Goal: Information Seeking & Learning: Compare options

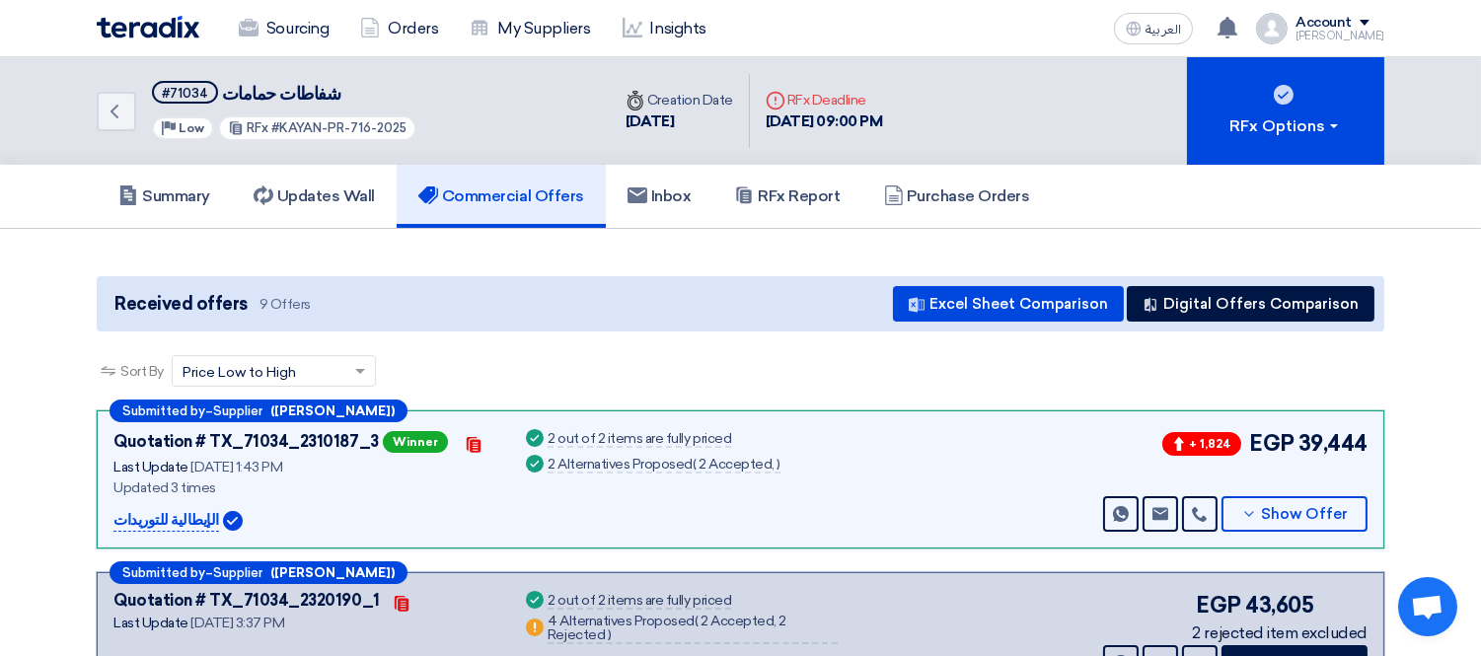
click at [294, 36] on link "Sourcing" at bounding box center [283, 28] width 121 height 43
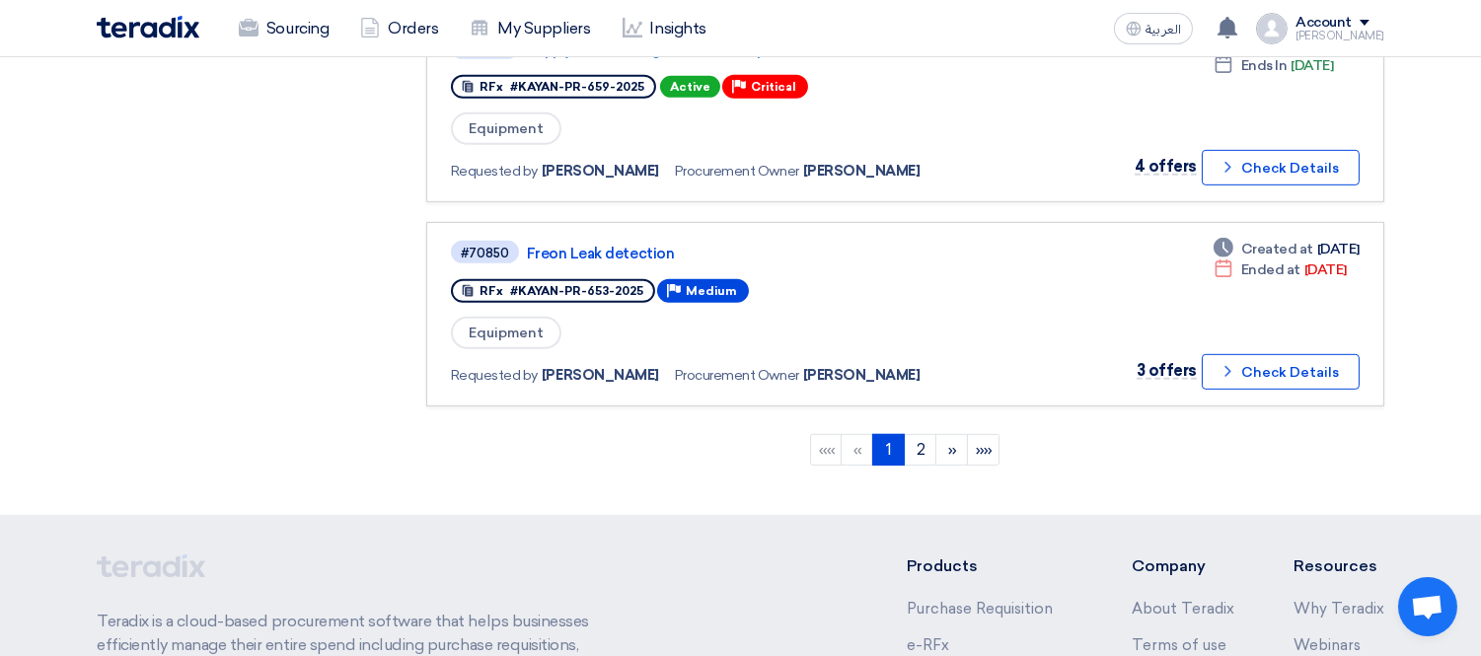
scroll to position [1744, 0]
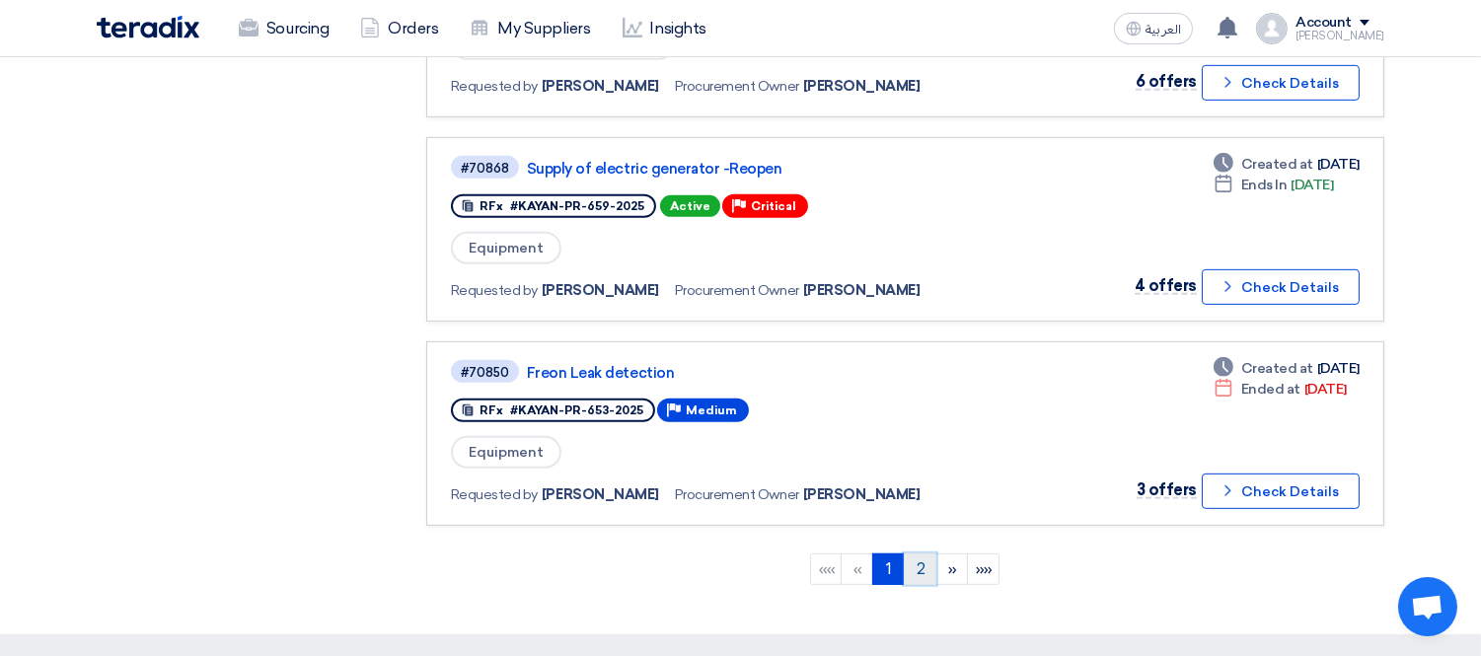
click at [921, 554] on link "2" at bounding box center [920, 570] width 33 height 32
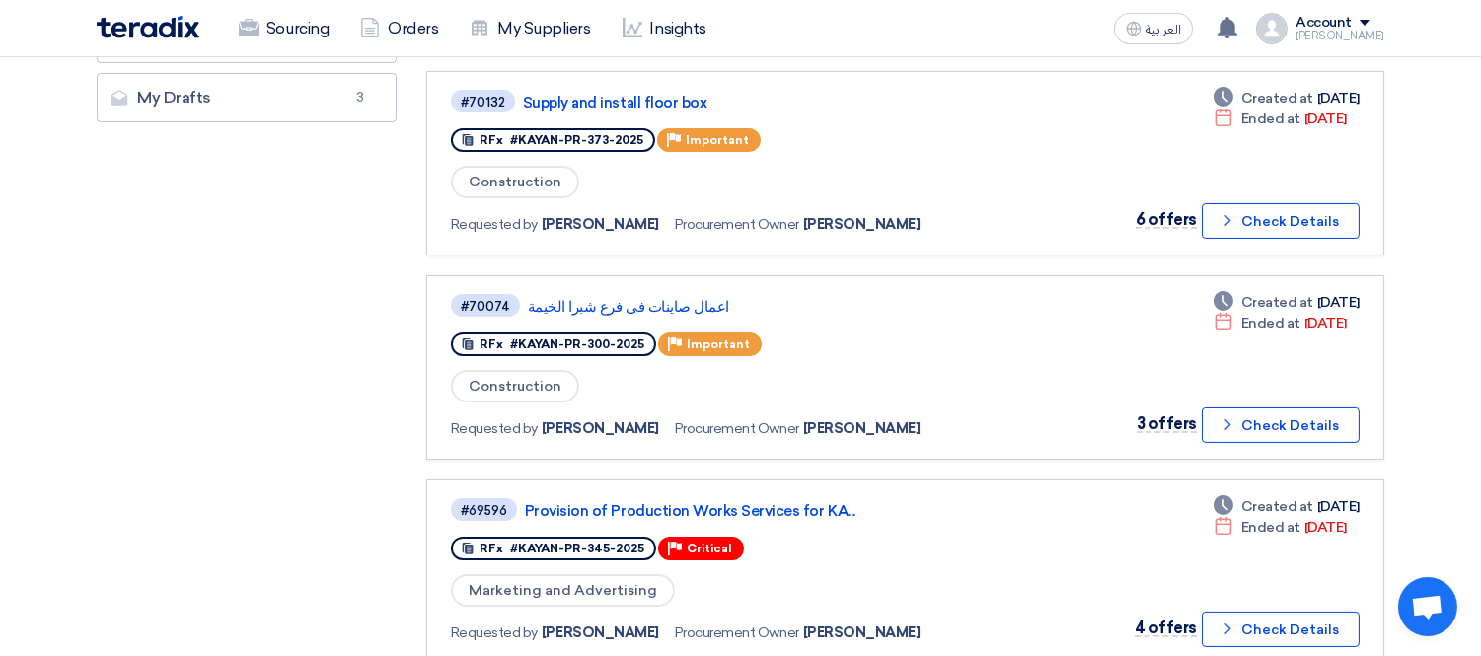
scroll to position [657, 0]
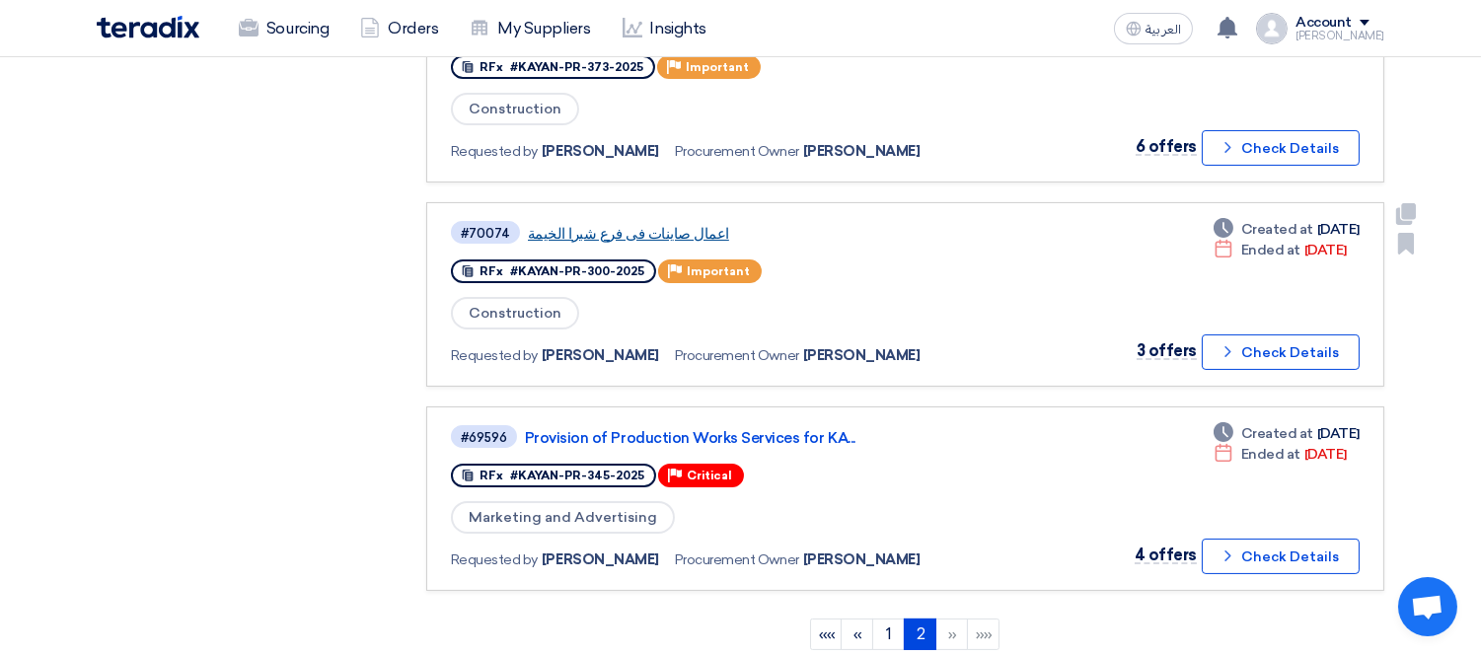
click at [578, 225] on link "اعمال صاينات فى فرع شبرا الخيمة" at bounding box center [774, 234] width 493 height 18
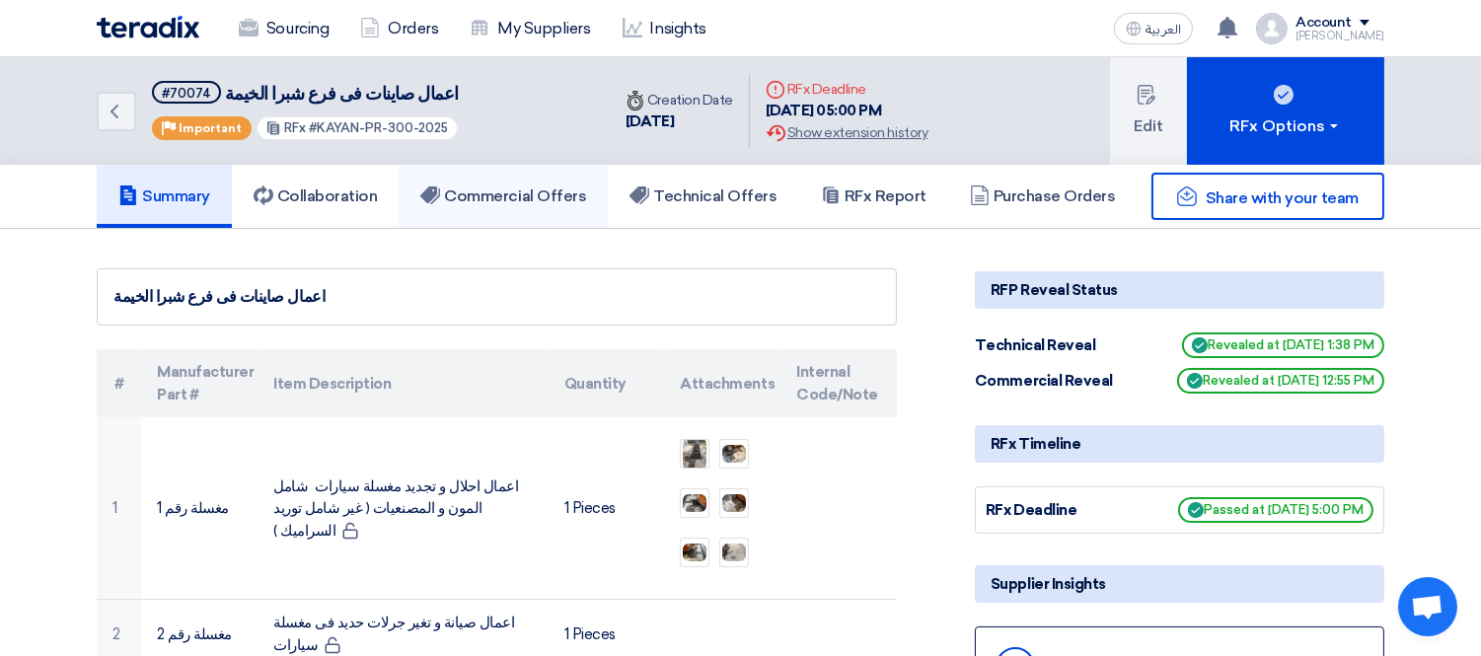
click at [523, 170] on link "Commercial Offers" at bounding box center [503, 196] width 209 height 63
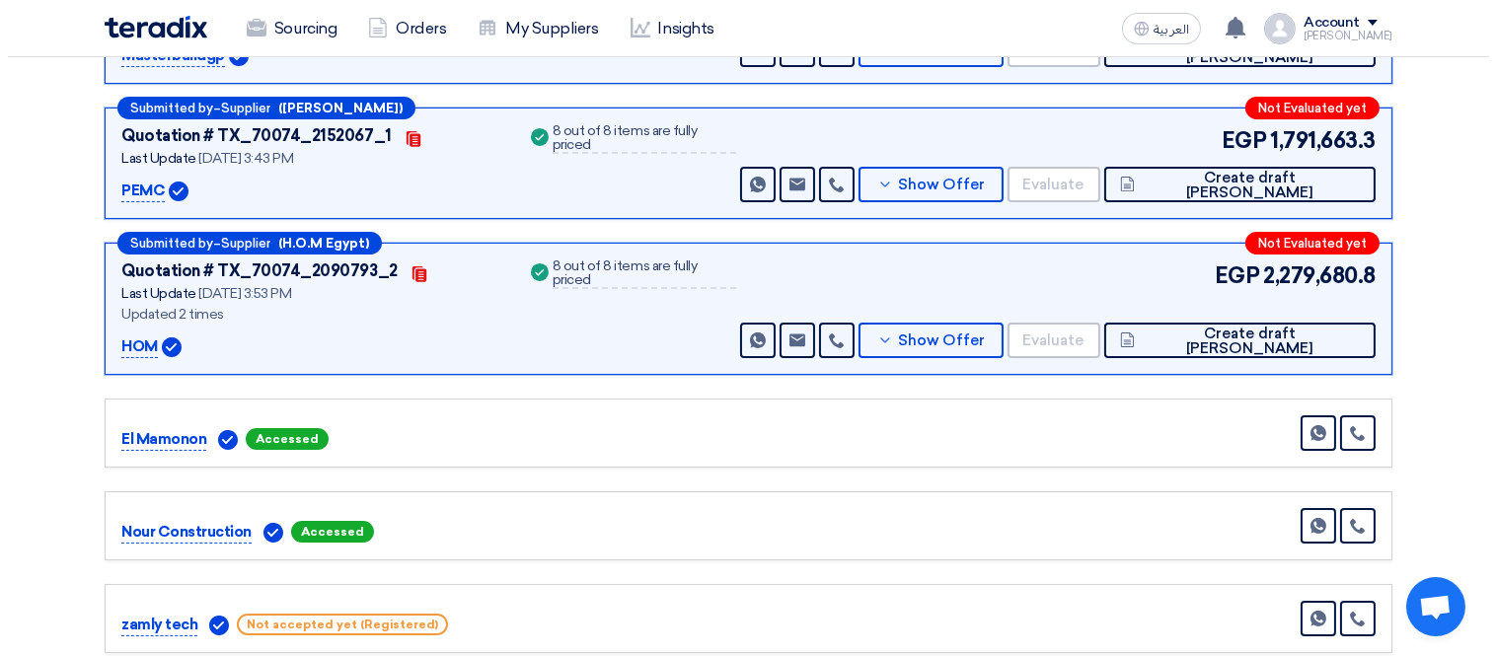
scroll to position [219, 0]
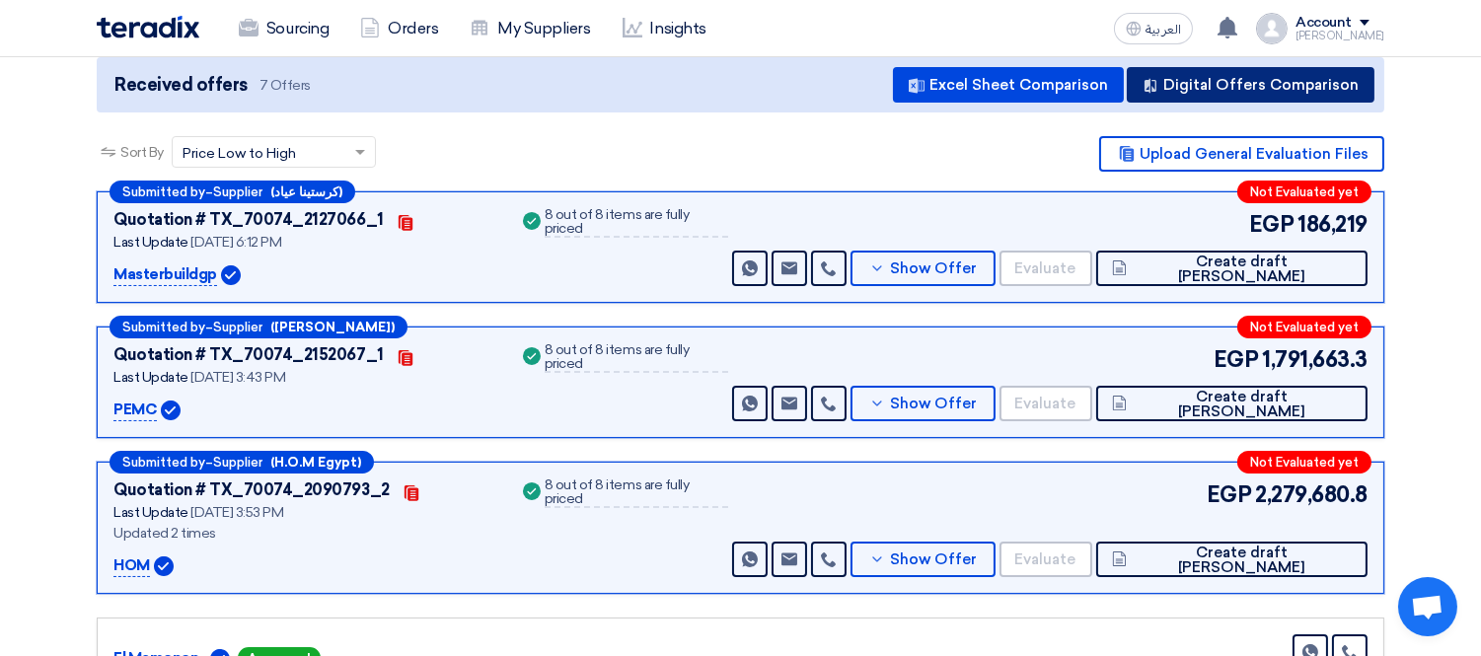
click at [1289, 90] on button "Digital Offers Comparison" at bounding box center [1251, 85] width 248 height 36
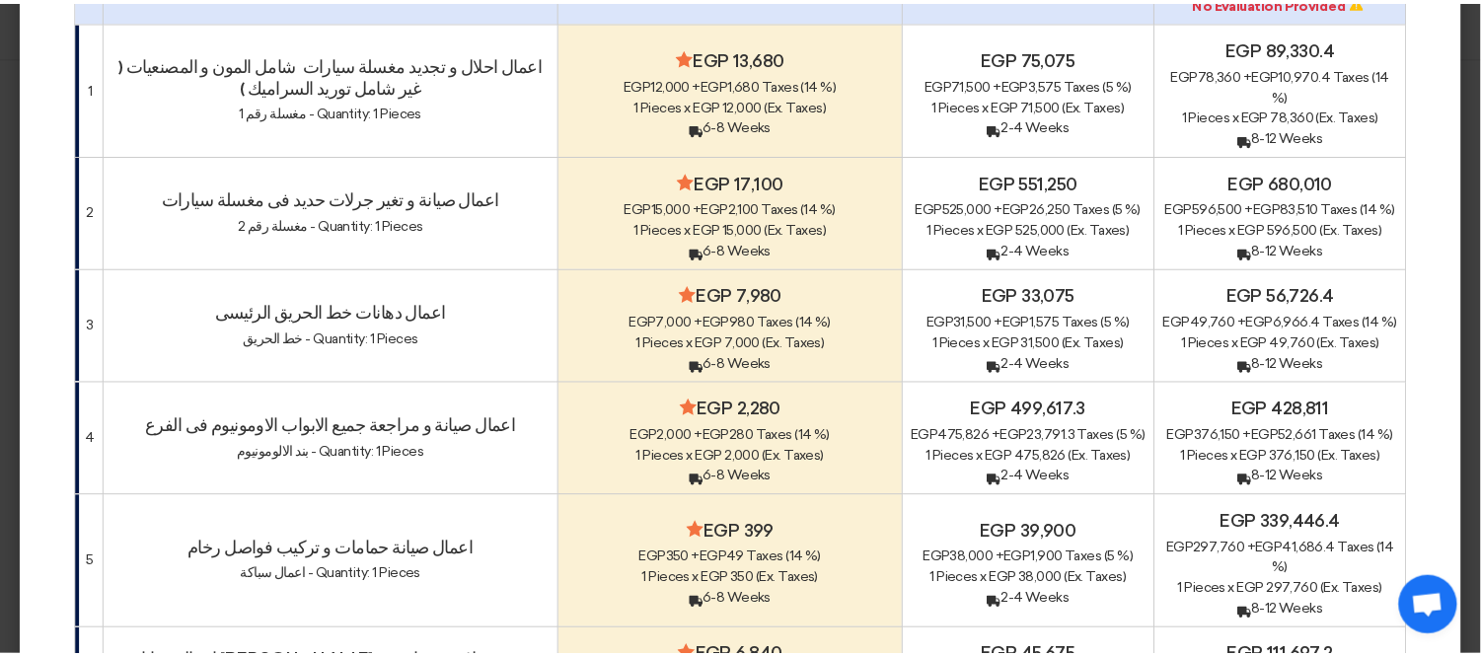
scroll to position [293, 0]
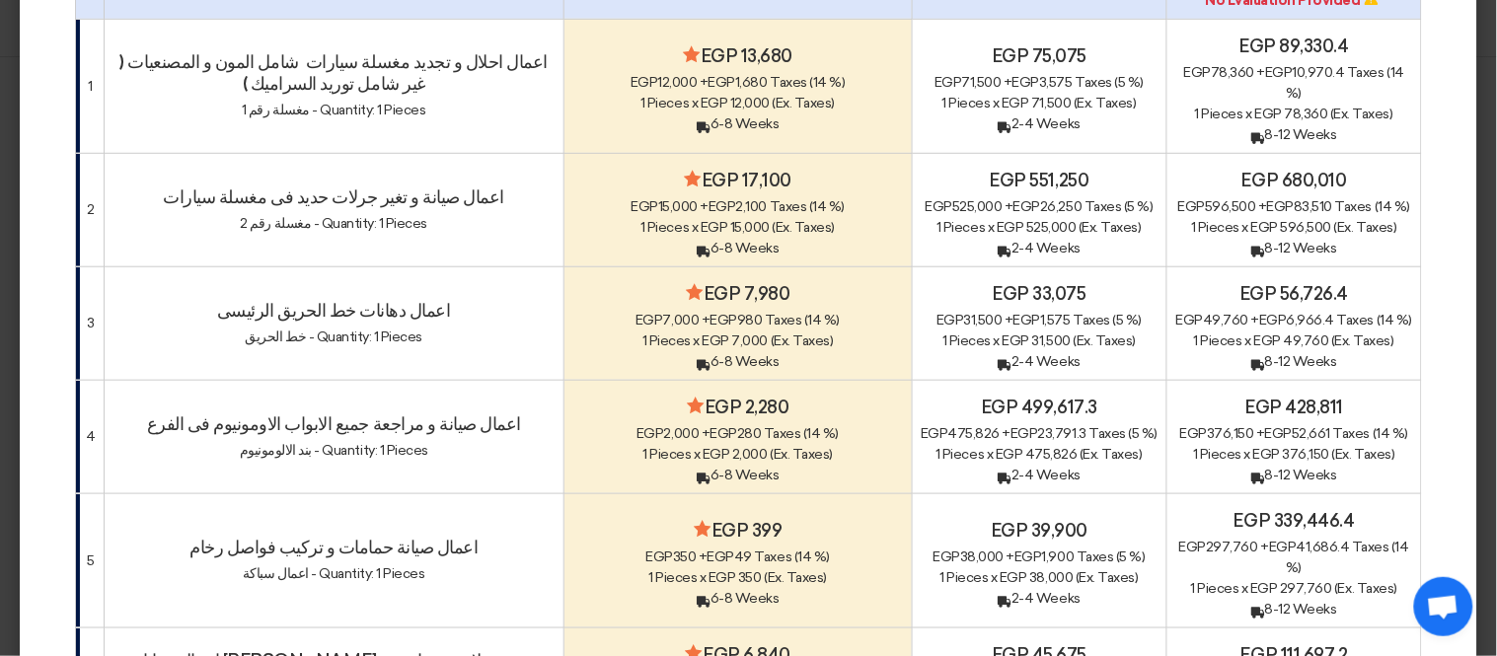
click at [0, 360] on modal-container "× Offers Comparison Table 50% Technical _ 50% Commercial × Overall × Export as …" at bounding box center [748, 328] width 1497 height 656
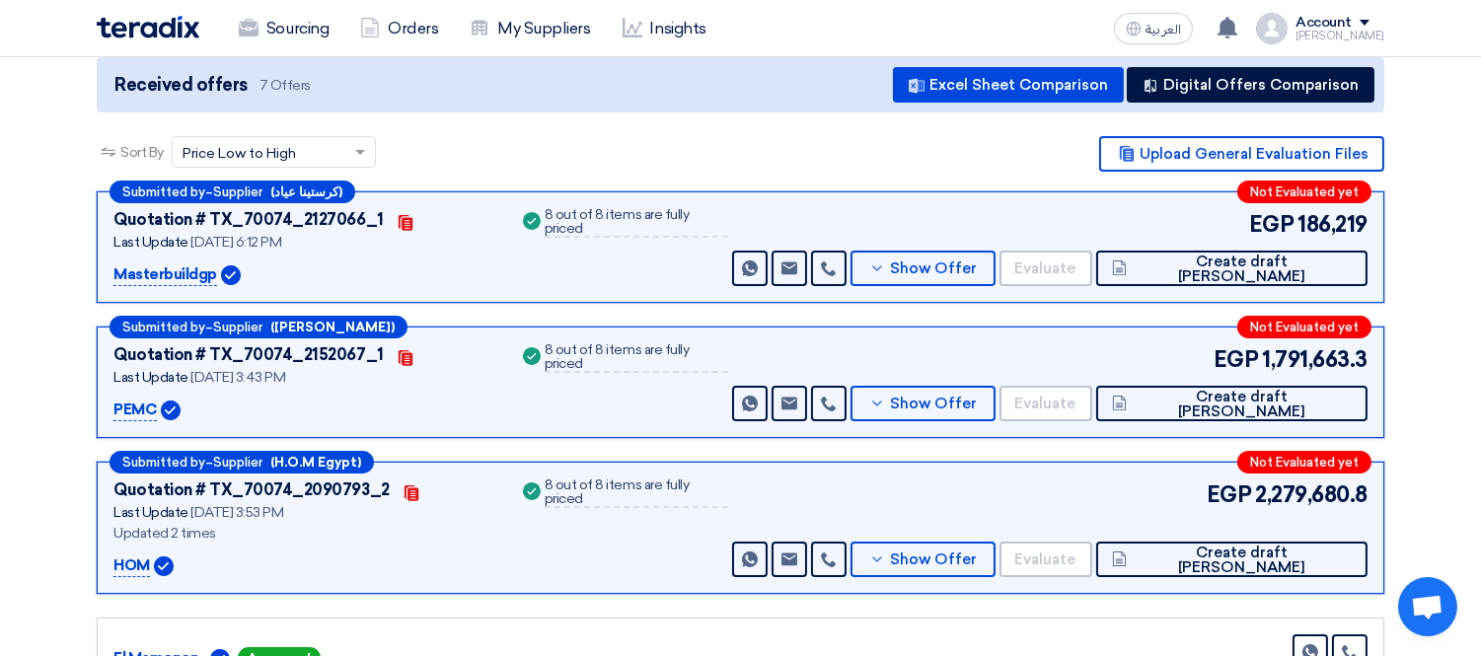
click at [158, 263] on p "Masterbuildgp" at bounding box center [165, 275] width 104 height 24
copy p "Masterbuildgp"
click at [995, 251] on button "Show Offer" at bounding box center [923, 269] width 144 height 36
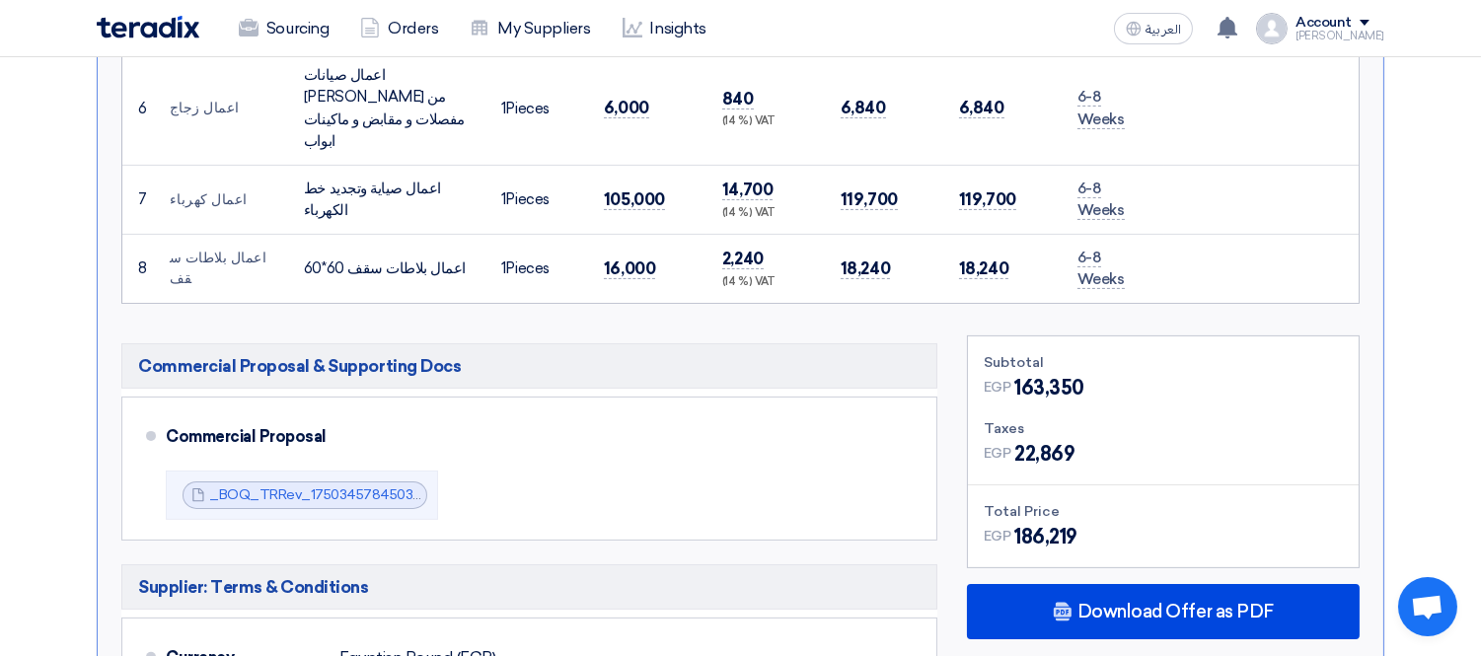
scroll to position [1315, 0]
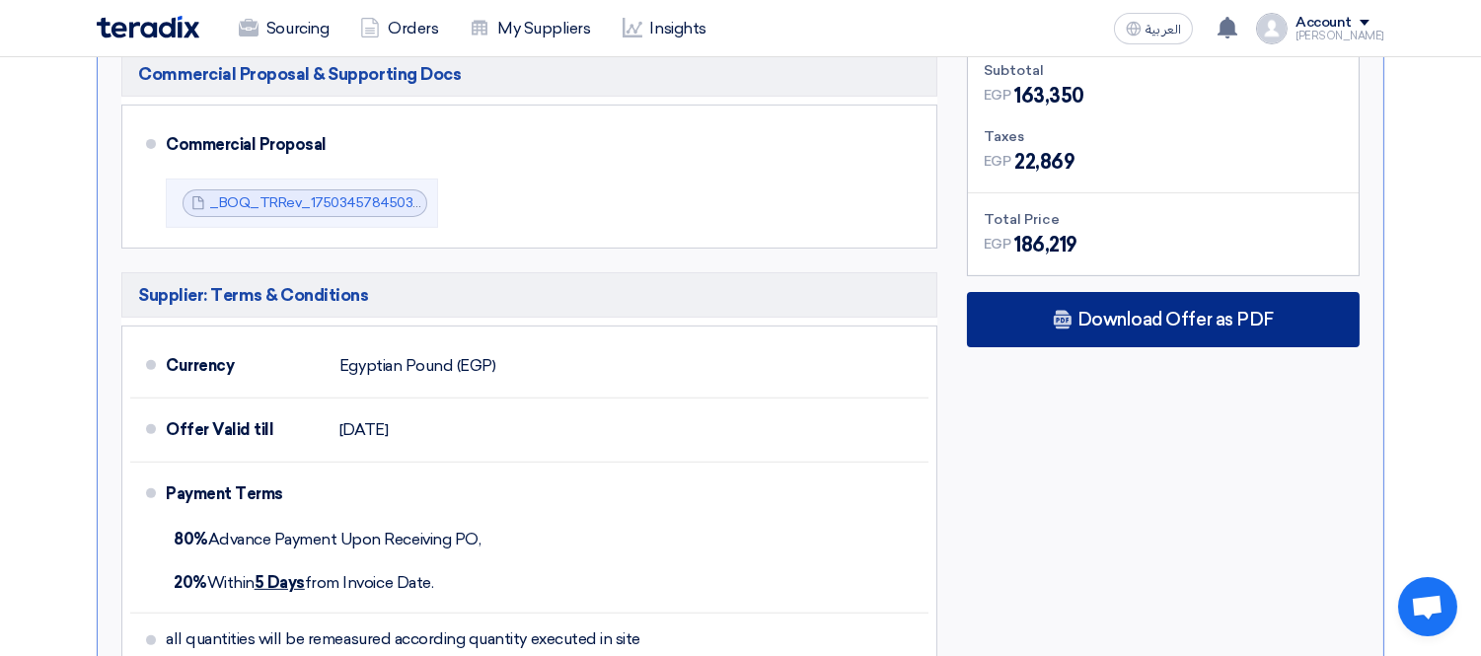
click at [1168, 311] on span "Download Offer as PDF" at bounding box center [1176, 320] width 196 height 18
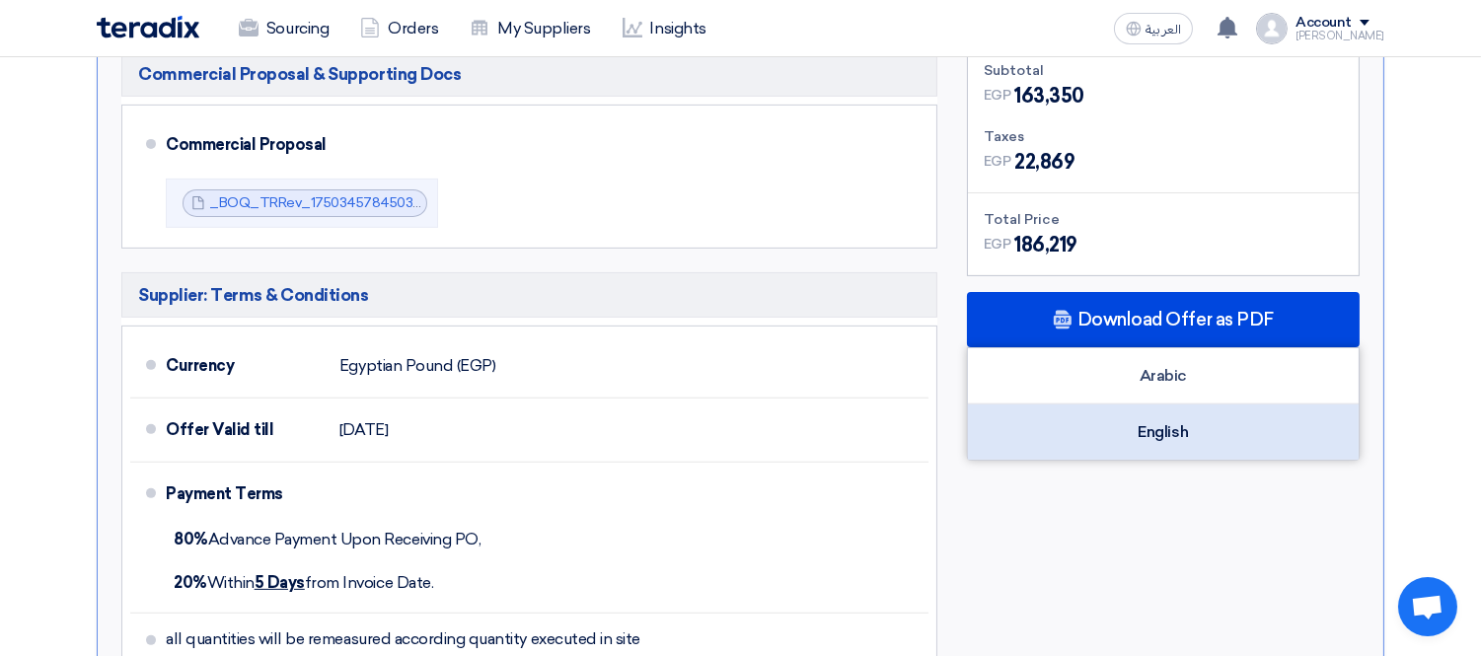
click at [1095, 405] on div "English" at bounding box center [1163, 432] width 391 height 55
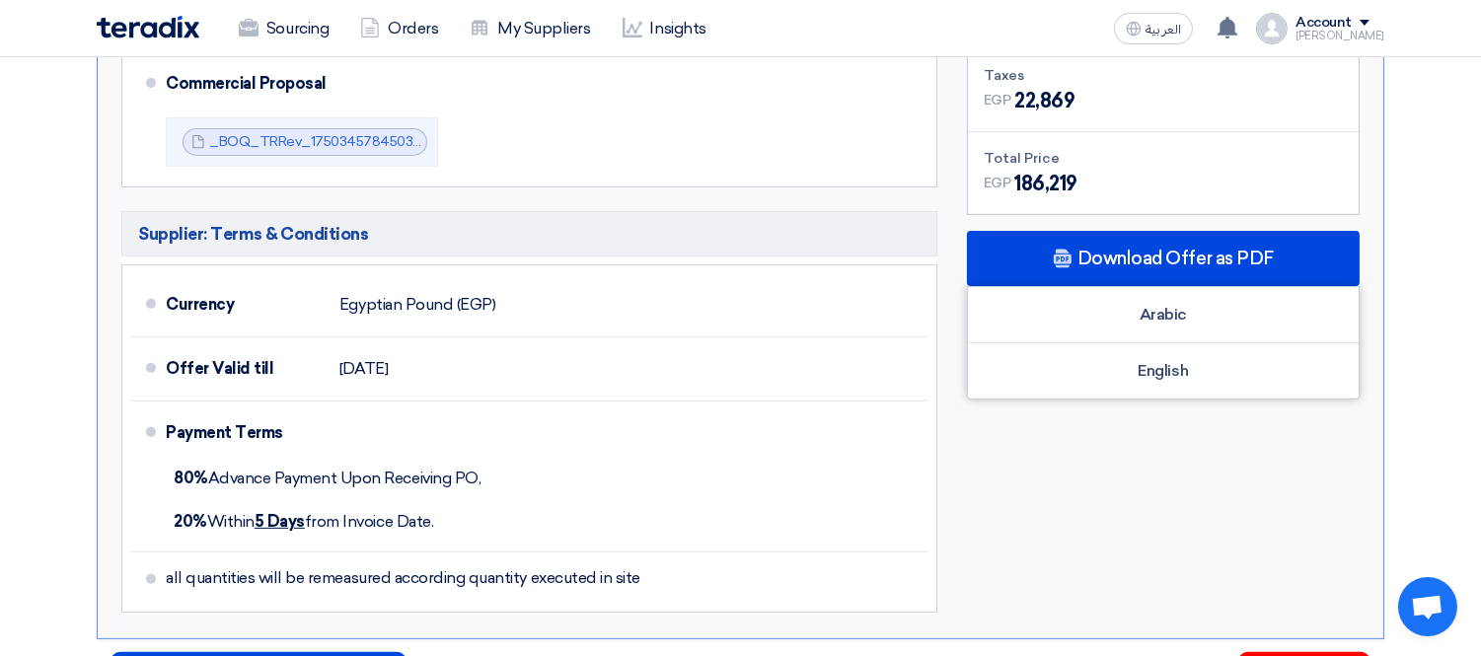
scroll to position [1754, 0]
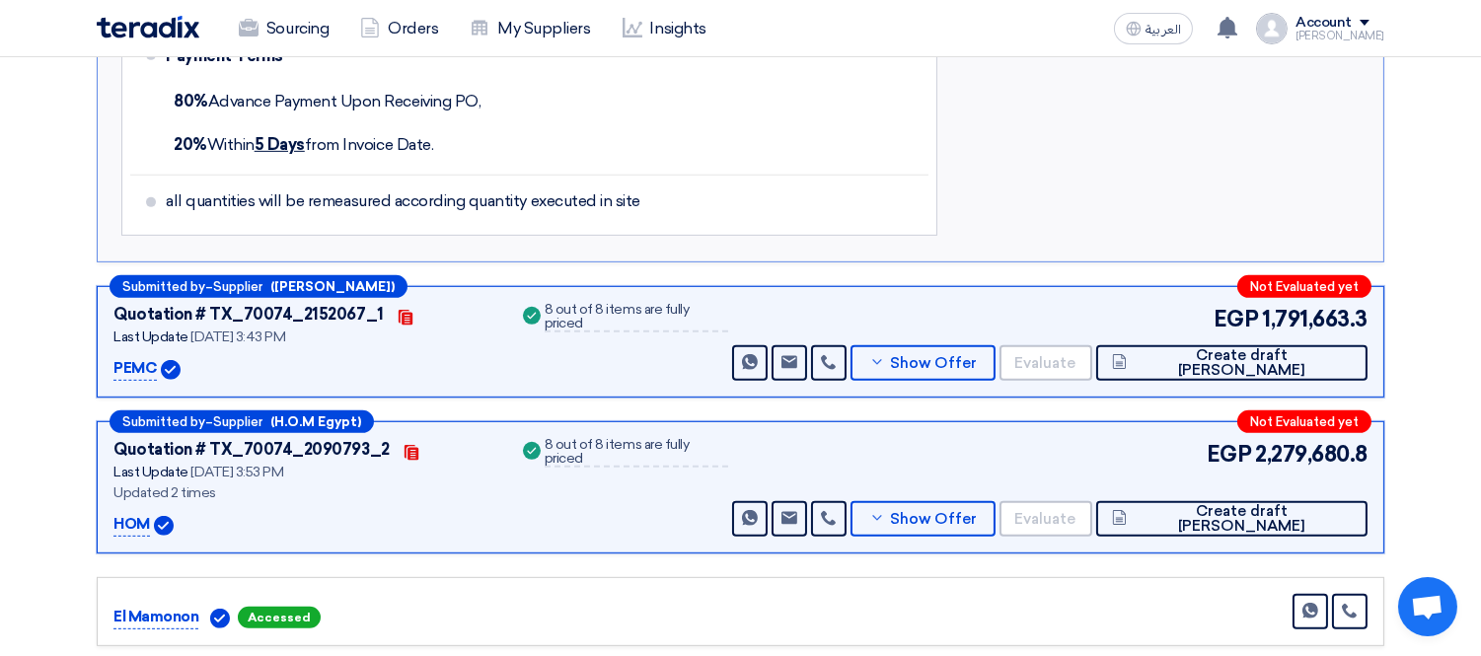
click at [128, 357] on p "PEMC" at bounding box center [134, 369] width 43 height 24
copy p "PEMC"
click at [977, 356] on span "Show Offer" at bounding box center [933, 363] width 87 height 15
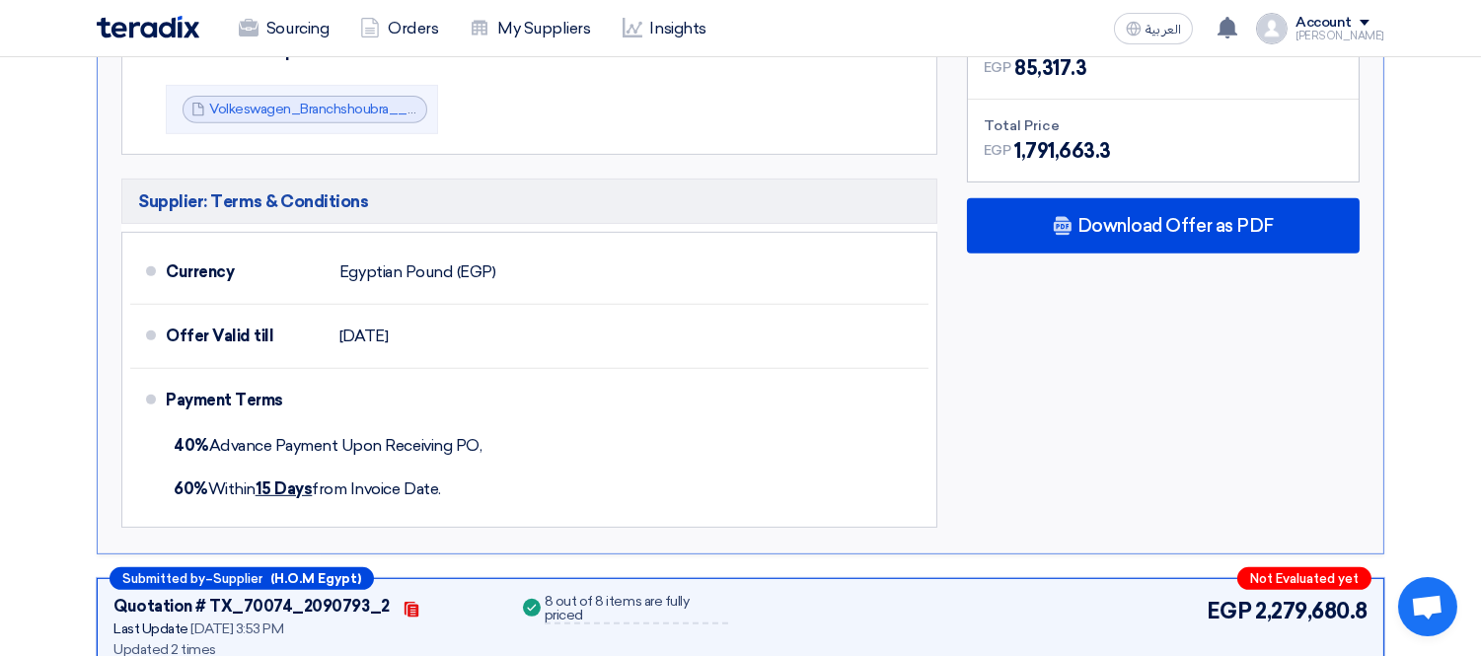
scroll to position [1315, 0]
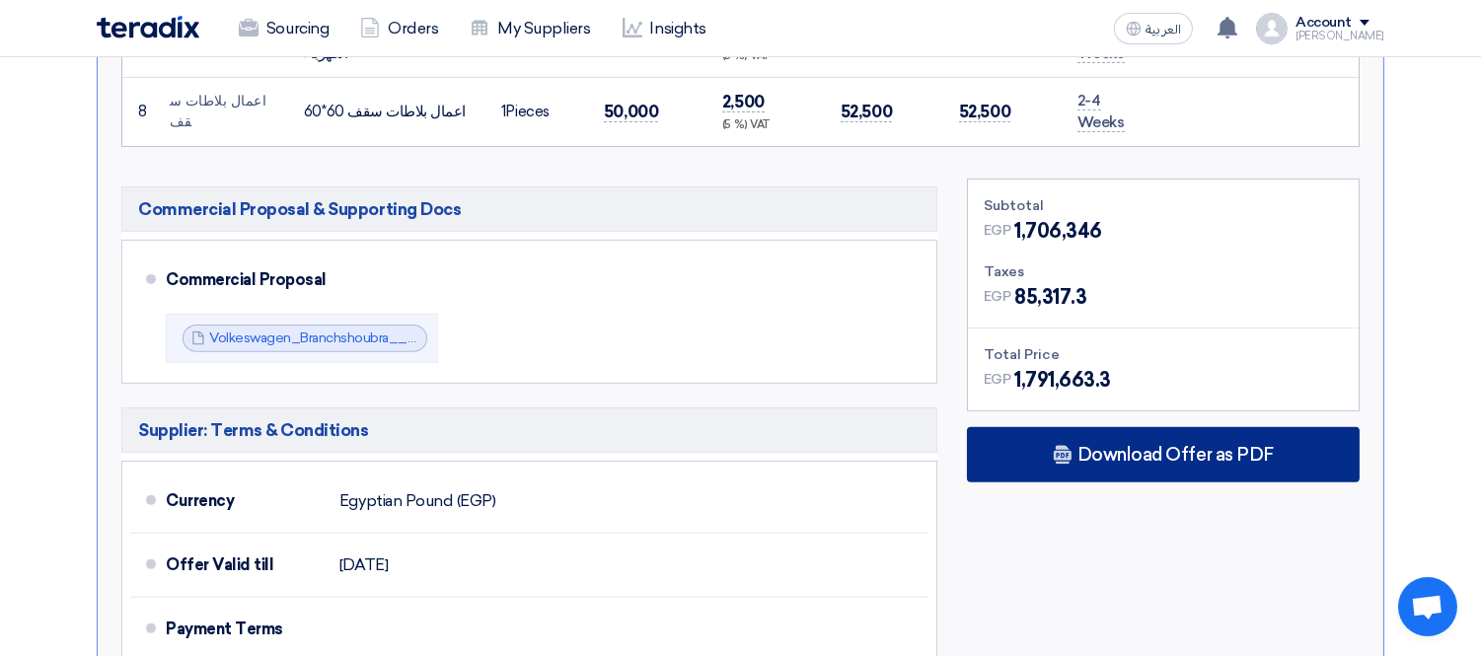
click at [1161, 446] on span "Download Offer as PDF" at bounding box center [1176, 455] width 196 height 18
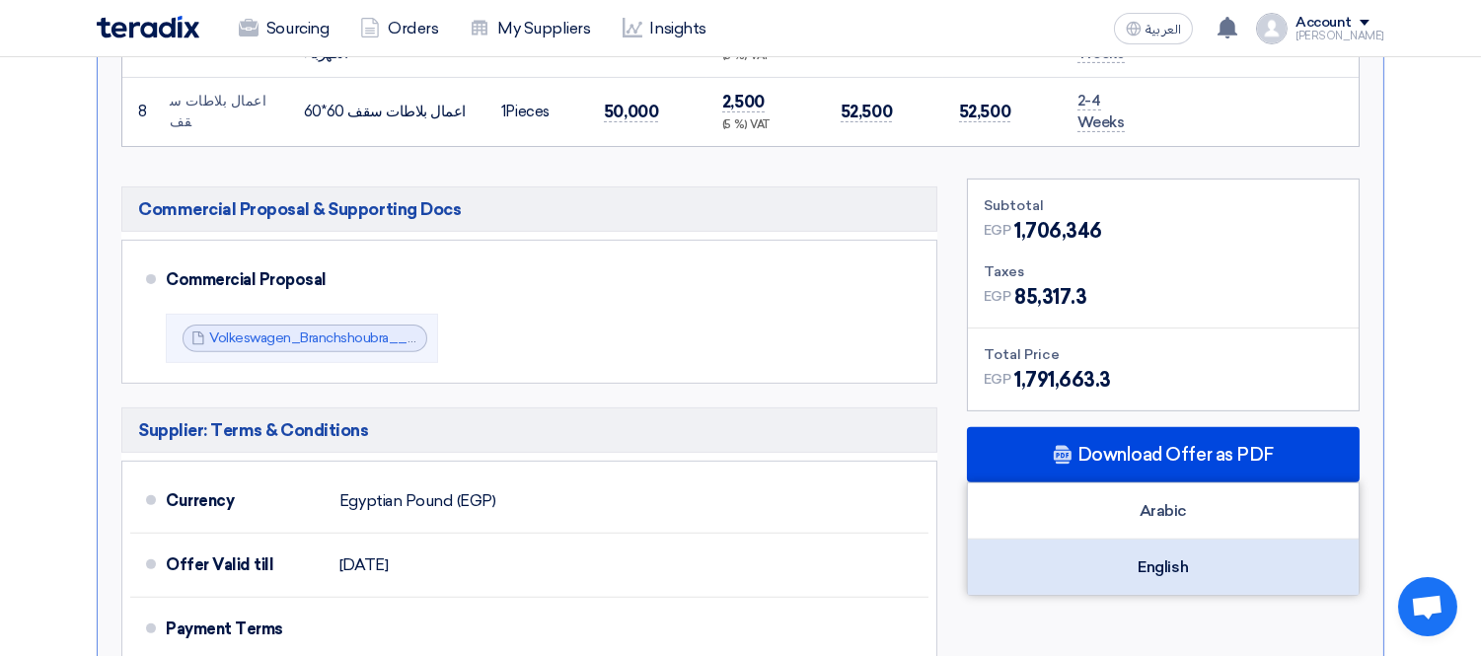
click at [1132, 540] on div "English" at bounding box center [1163, 567] width 391 height 55
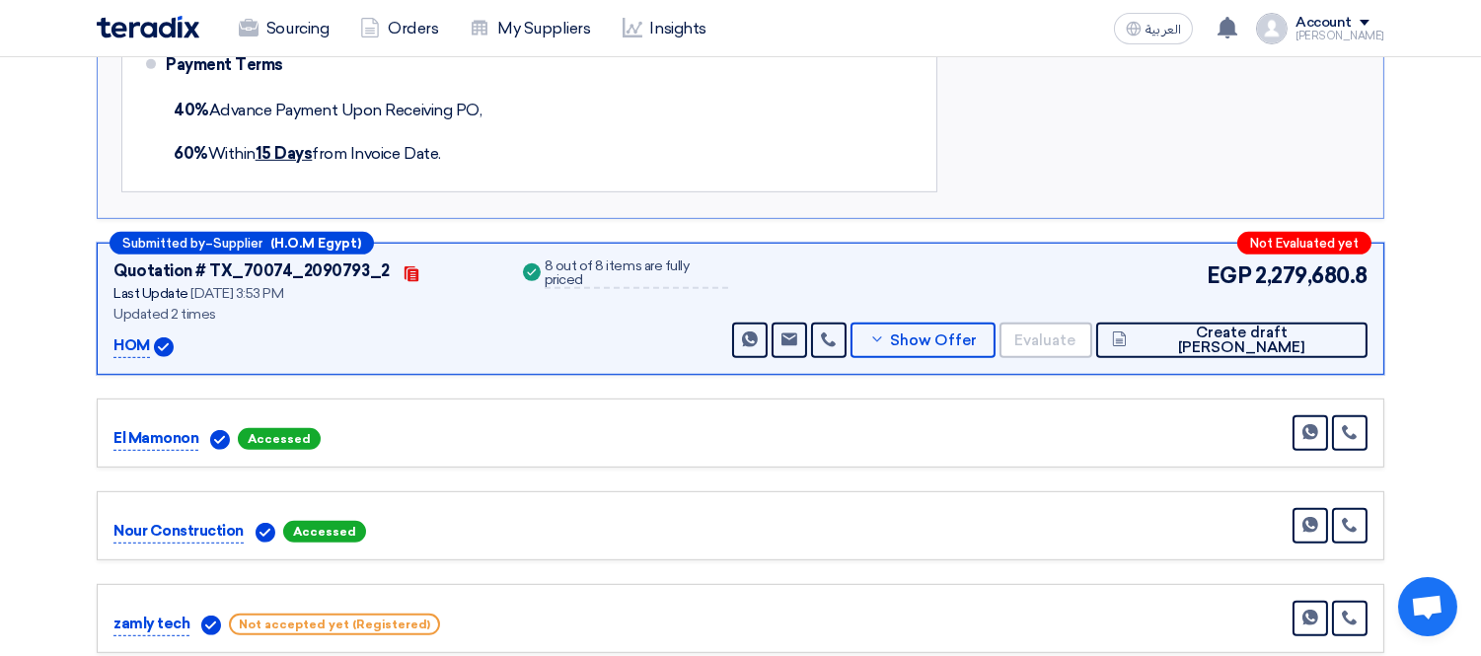
scroll to position [1974, 0]
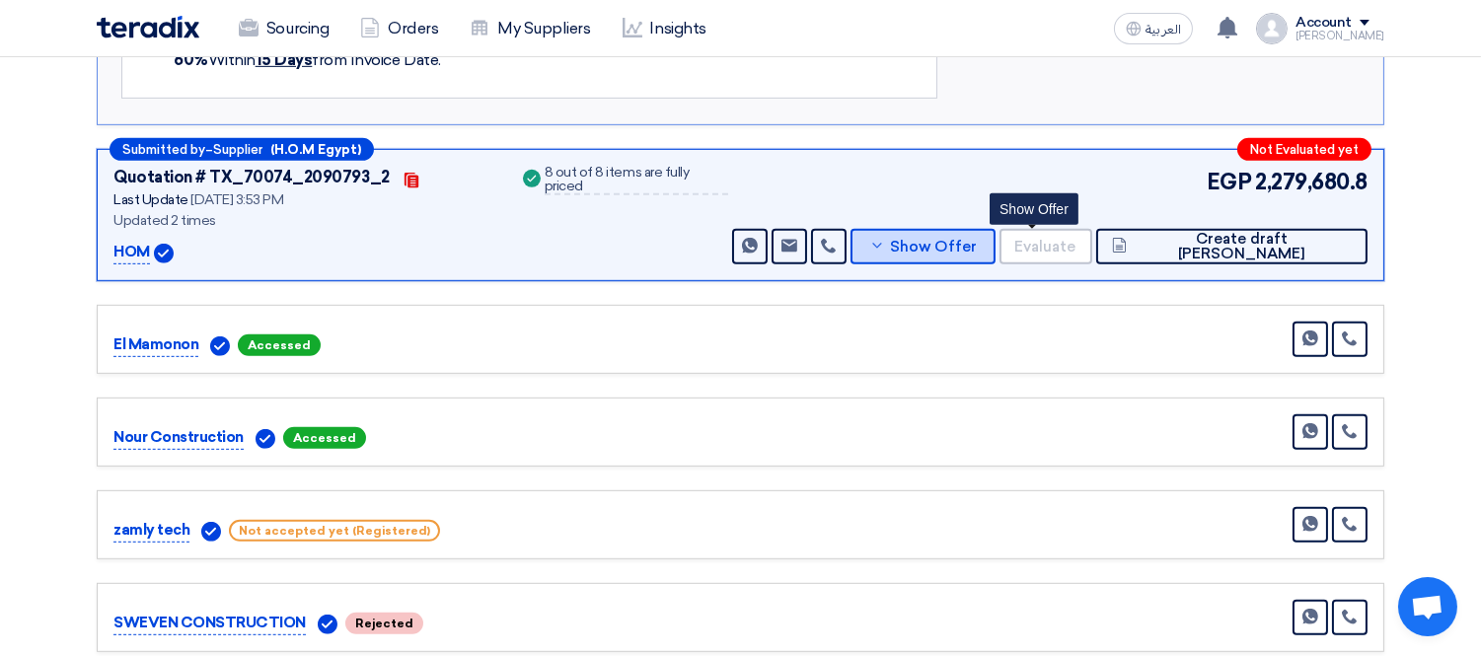
click at [885, 238] on icon at bounding box center [877, 246] width 16 height 16
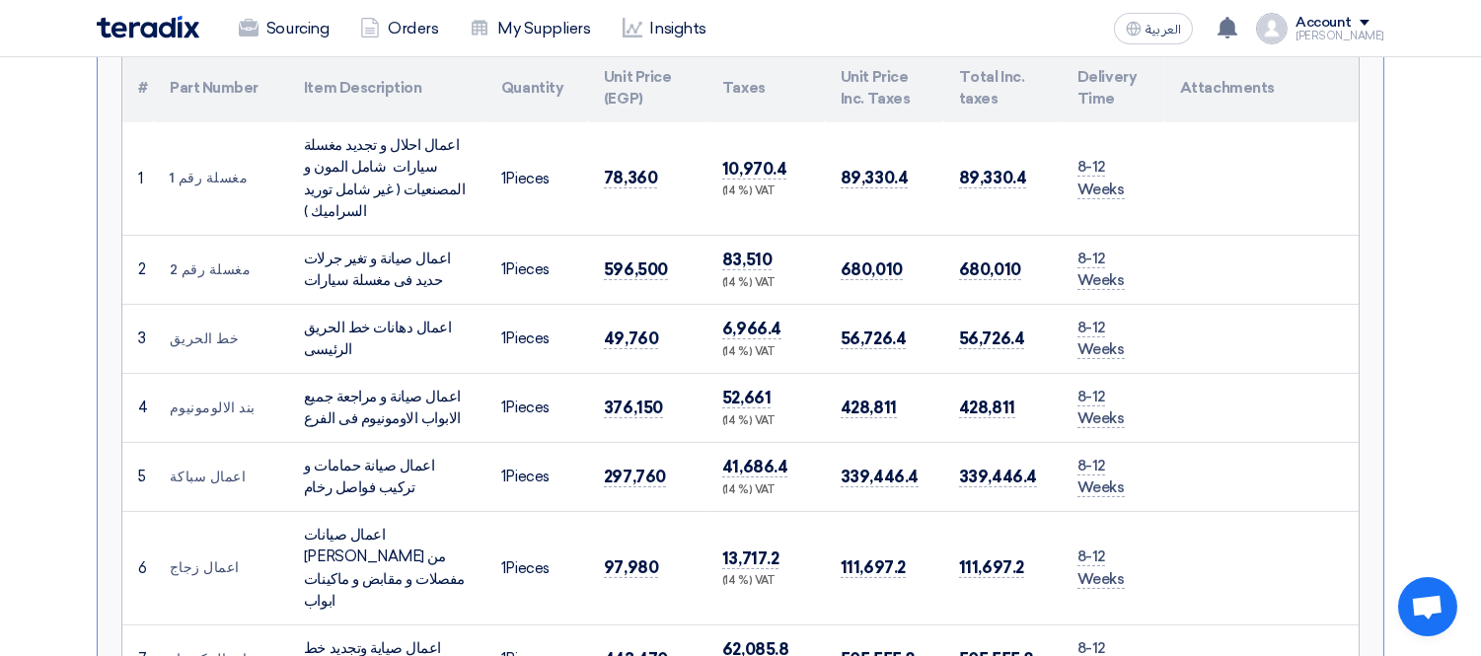
scroll to position [438, 0]
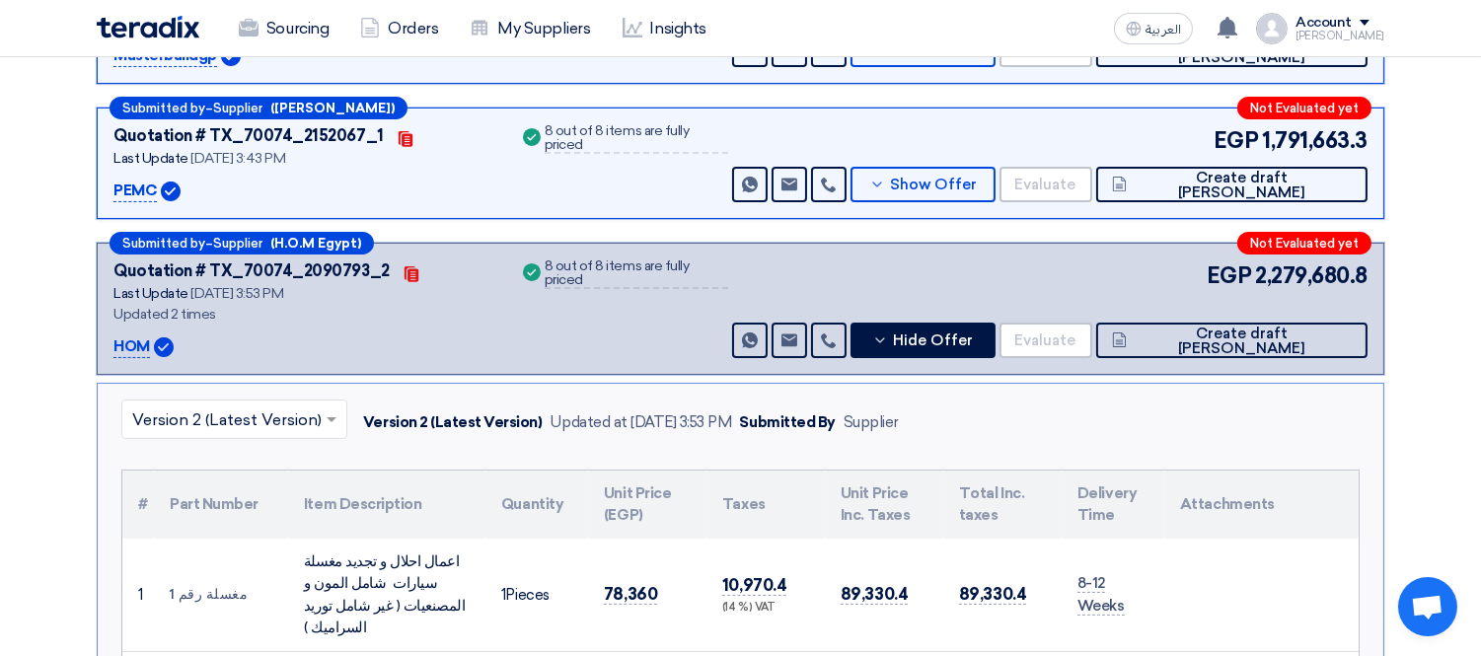
click at [129, 342] on p "HOM" at bounding box center [131, 348] width 37 height 24
click at [126, 338] on p "HOM" at bounding box center [131, 348] width 37 height 24
click at [135, 345] on p "HOM" at bounding box center [131, 348] width 37 height 24
copy p "HOM"
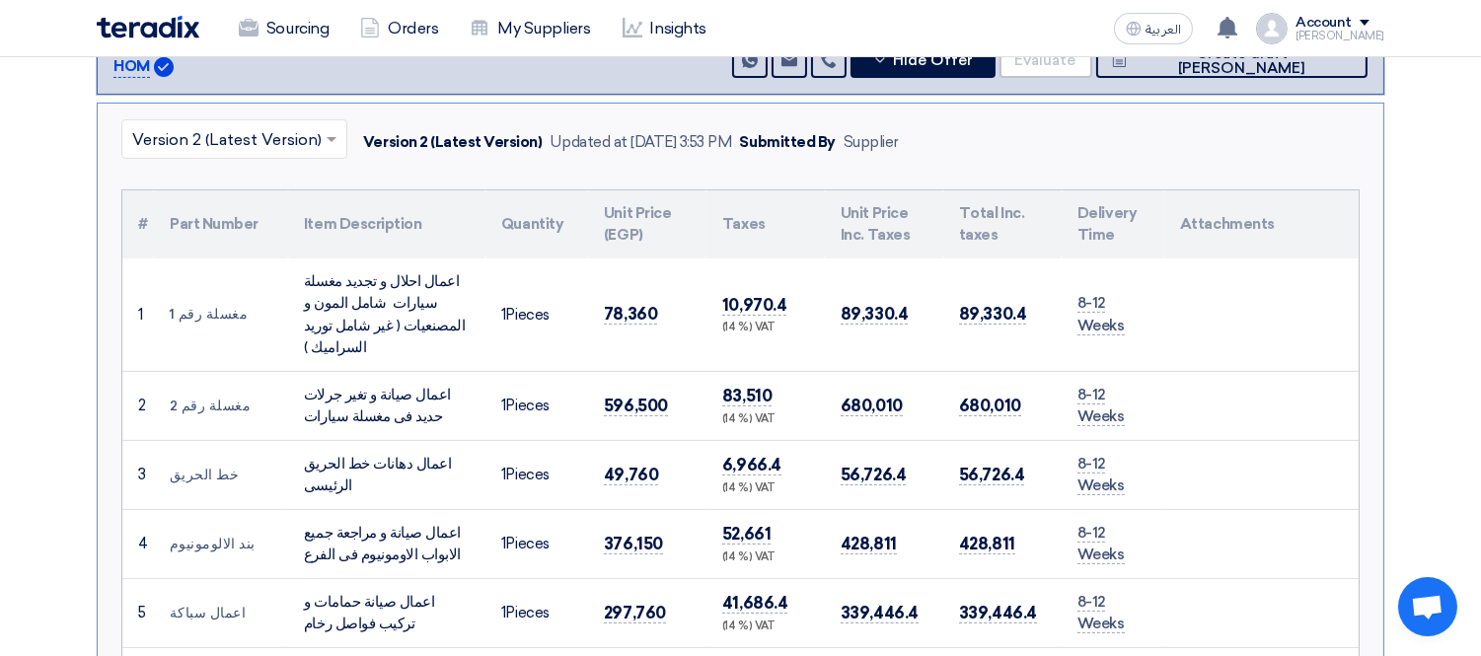
scroll to position [1315, 0]
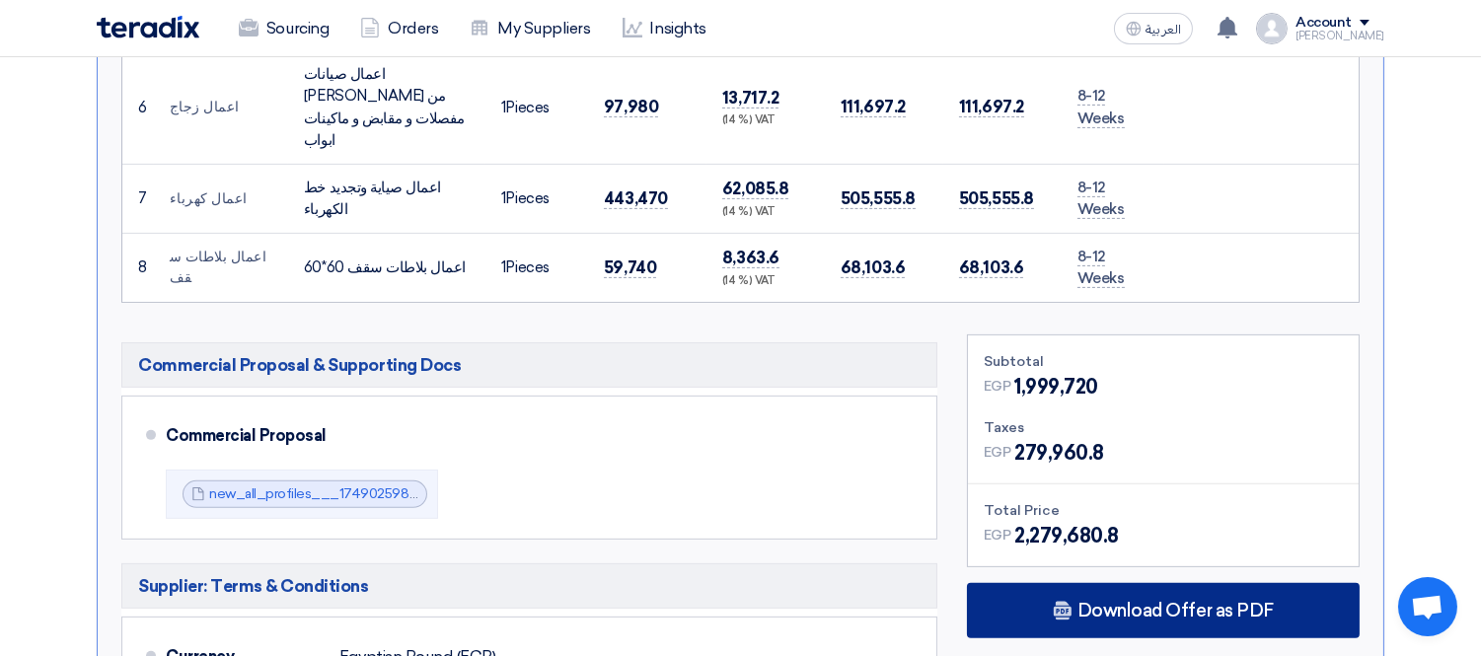
click at [1112, 602] on span "Download Offer as PDF" at bounding box center [1176, 611] width 196 height 18
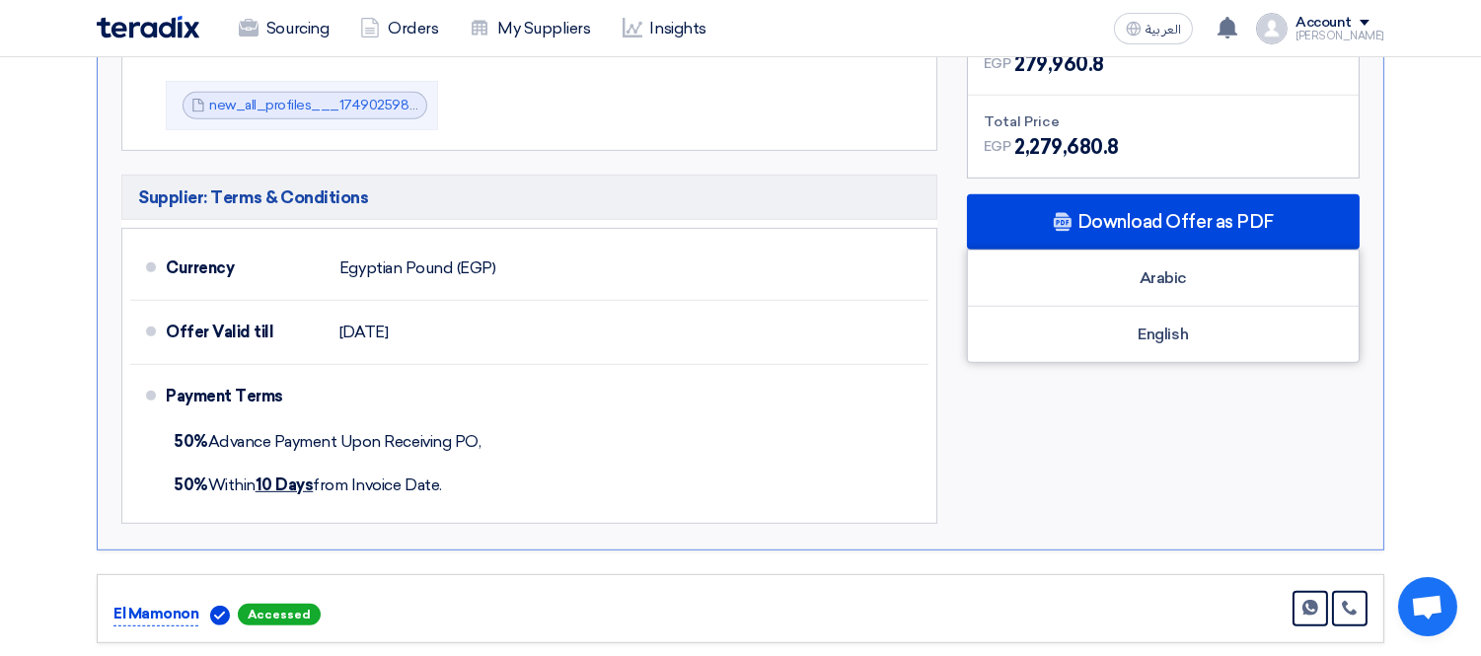
scroll to position [1754, 0]
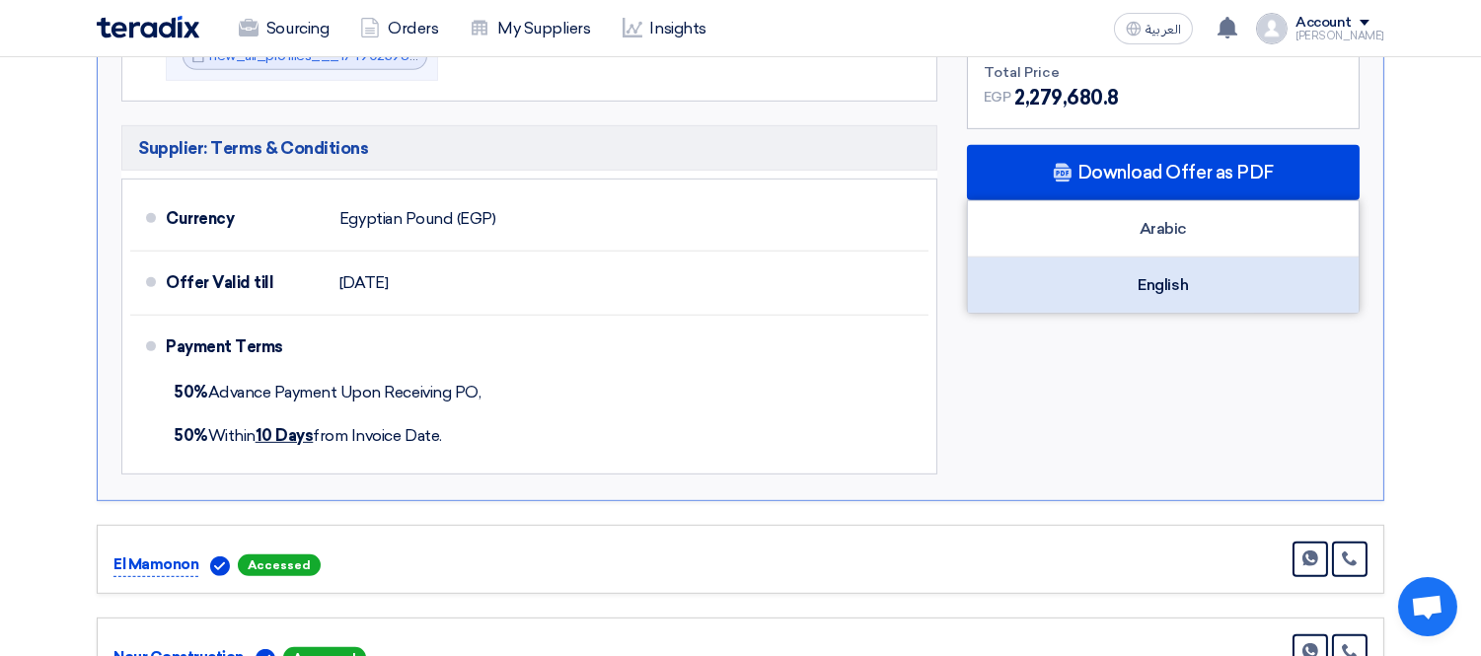
click at [1137, 258] on div "English" at bounding box center [1163, 285] width 391 height 55
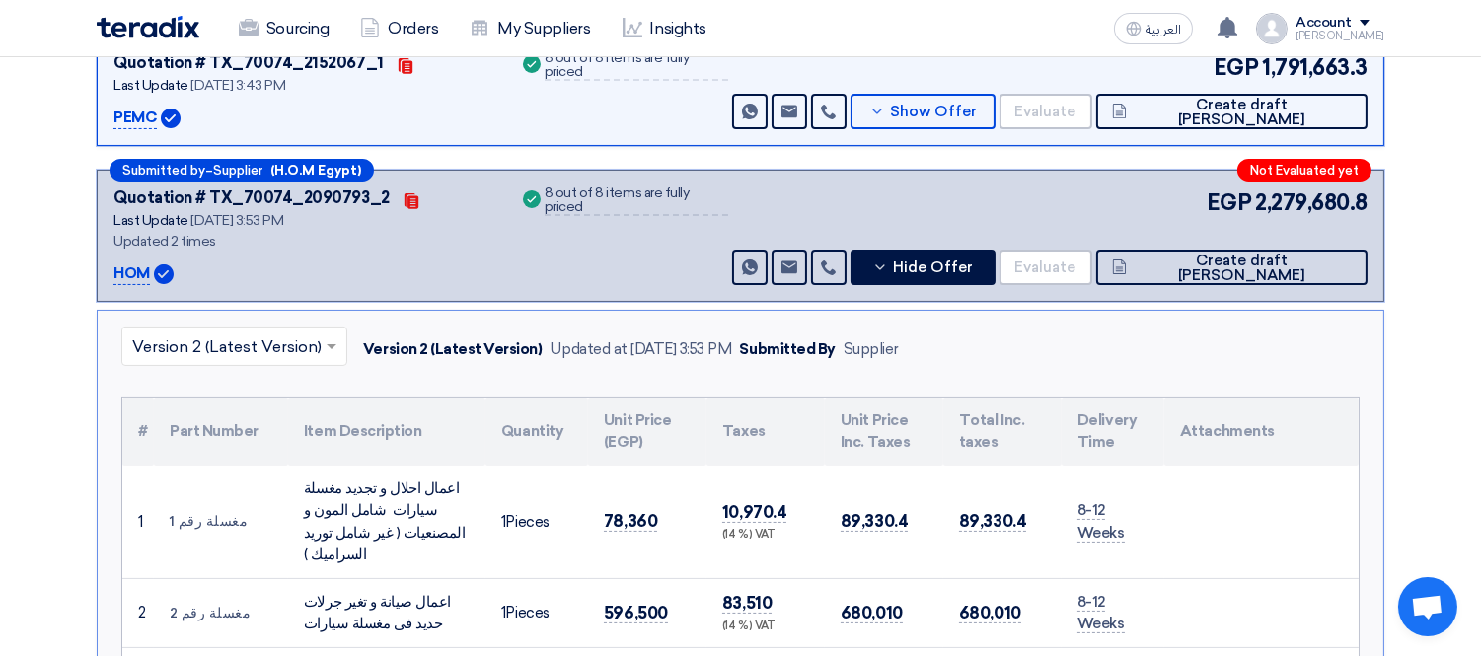
scroll to position [219, 0]
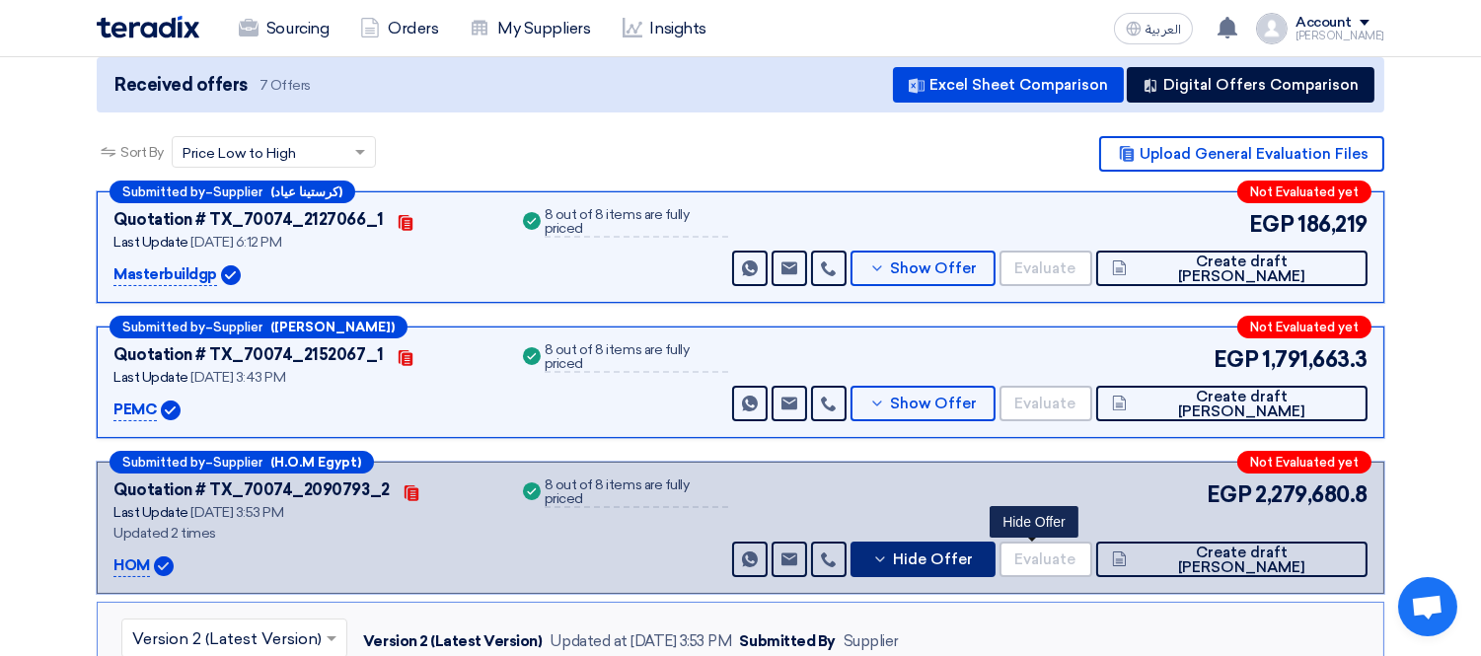
click at [995, 542] on button "Hide Offer" at bounding box center [923, 560] width 144 height 36
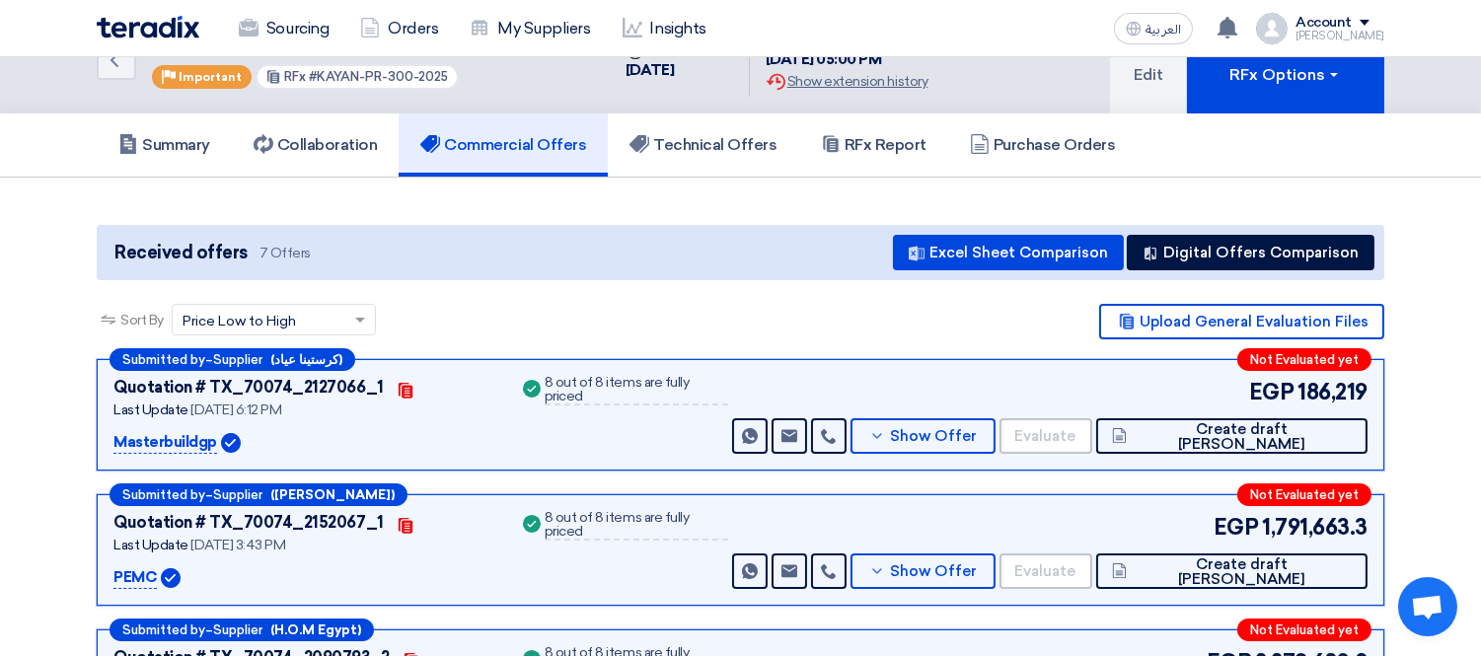
scroll to position [0, 0]
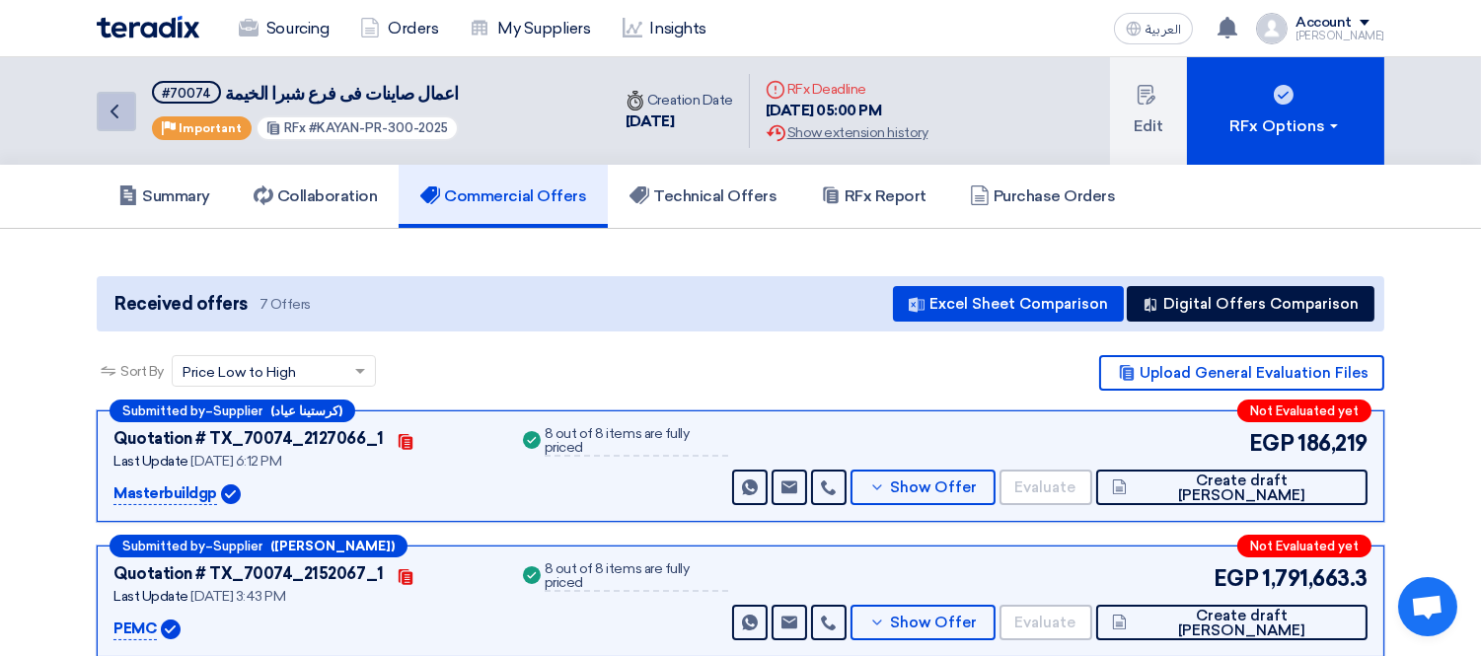
click at [107, 101] on icon "Back" at bounding box center [115, 112] width 24 height 24
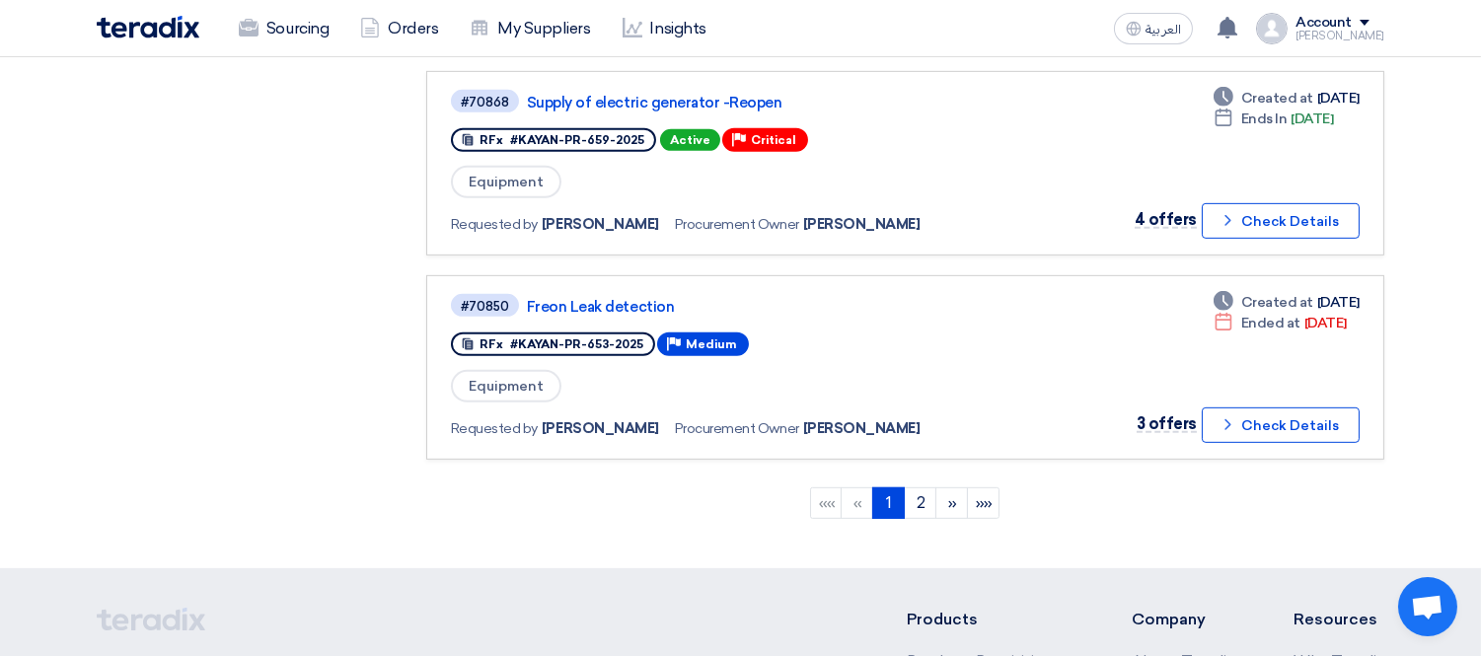
scroll to position [1835, 0]
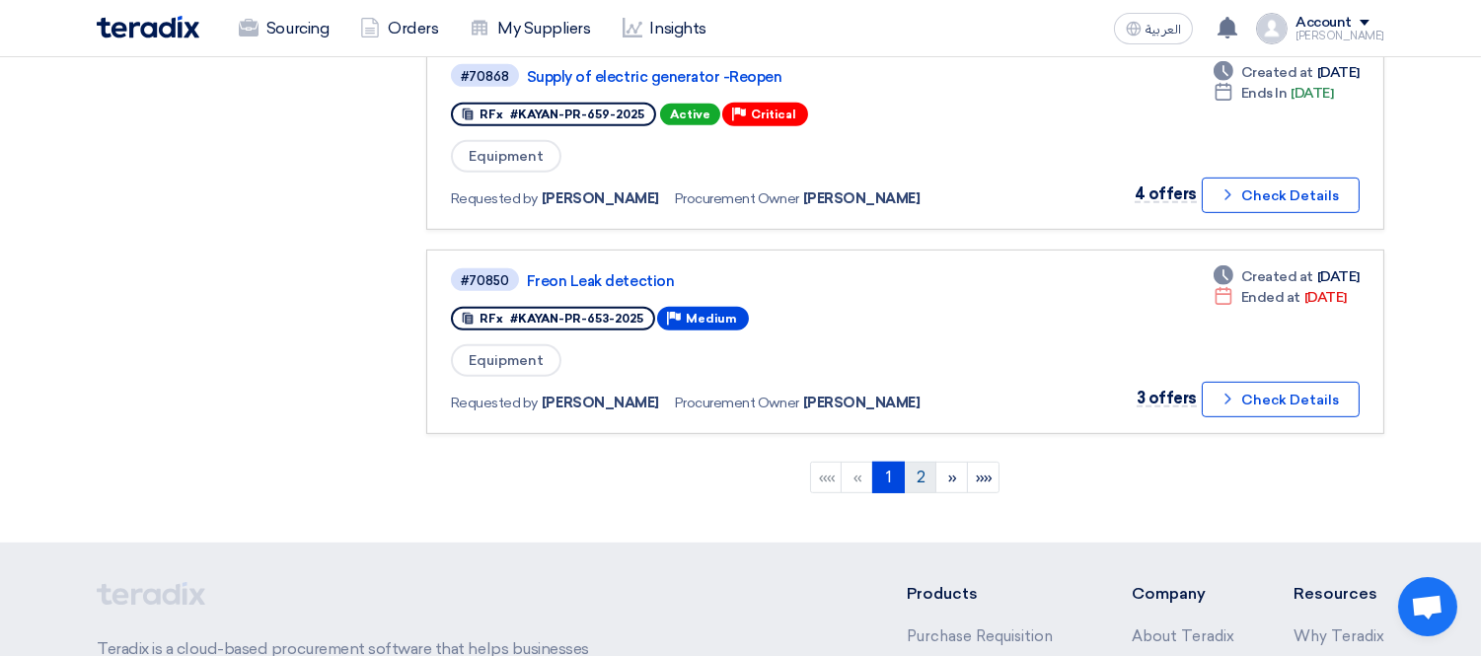
drag, startPoint x: 915, startPoint y: 424, endPoint x: 926, endPoint y: 431, distance: 12.9
click at [915, 454] on ngb-pagination "«« « 1 (current) 2 » »»" at bounding box center [905, 478] width 958 height 49
click at [935, 462] on link "2" at bounding box center [920, 478] width 33 height 32
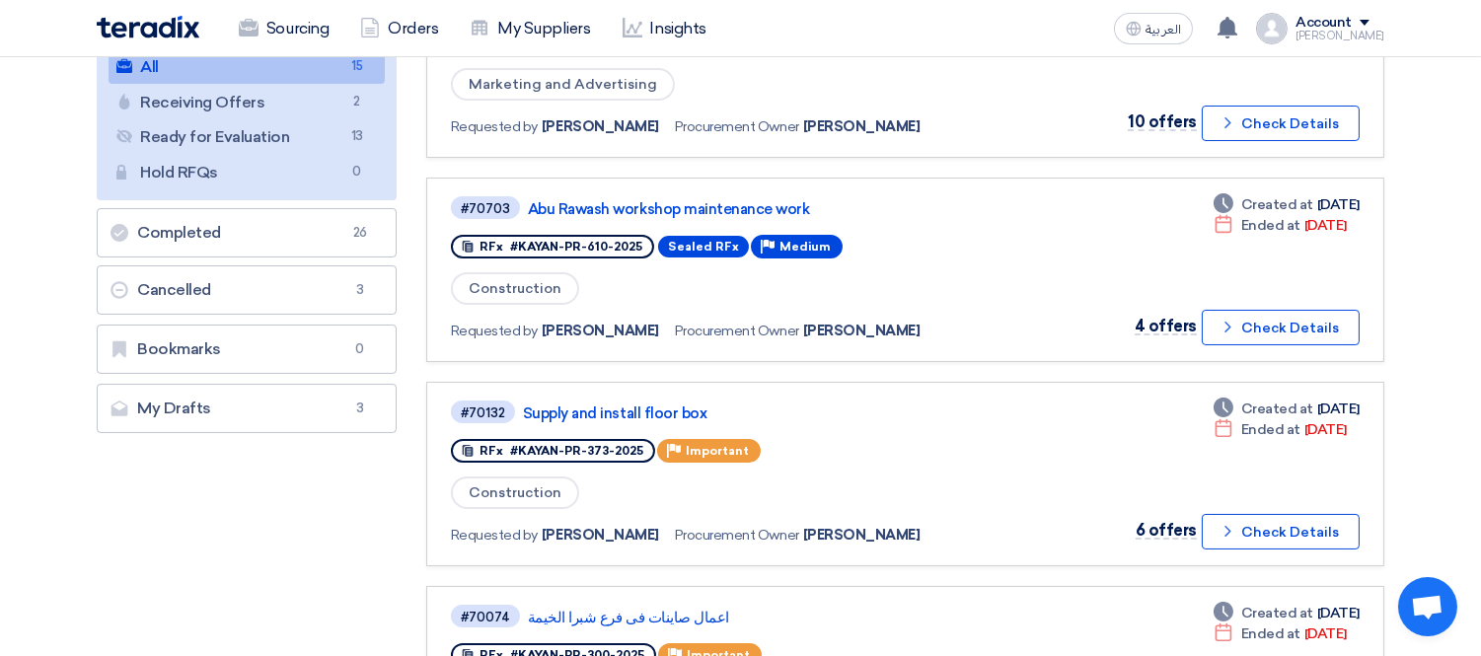
scroll to position [0, 0]
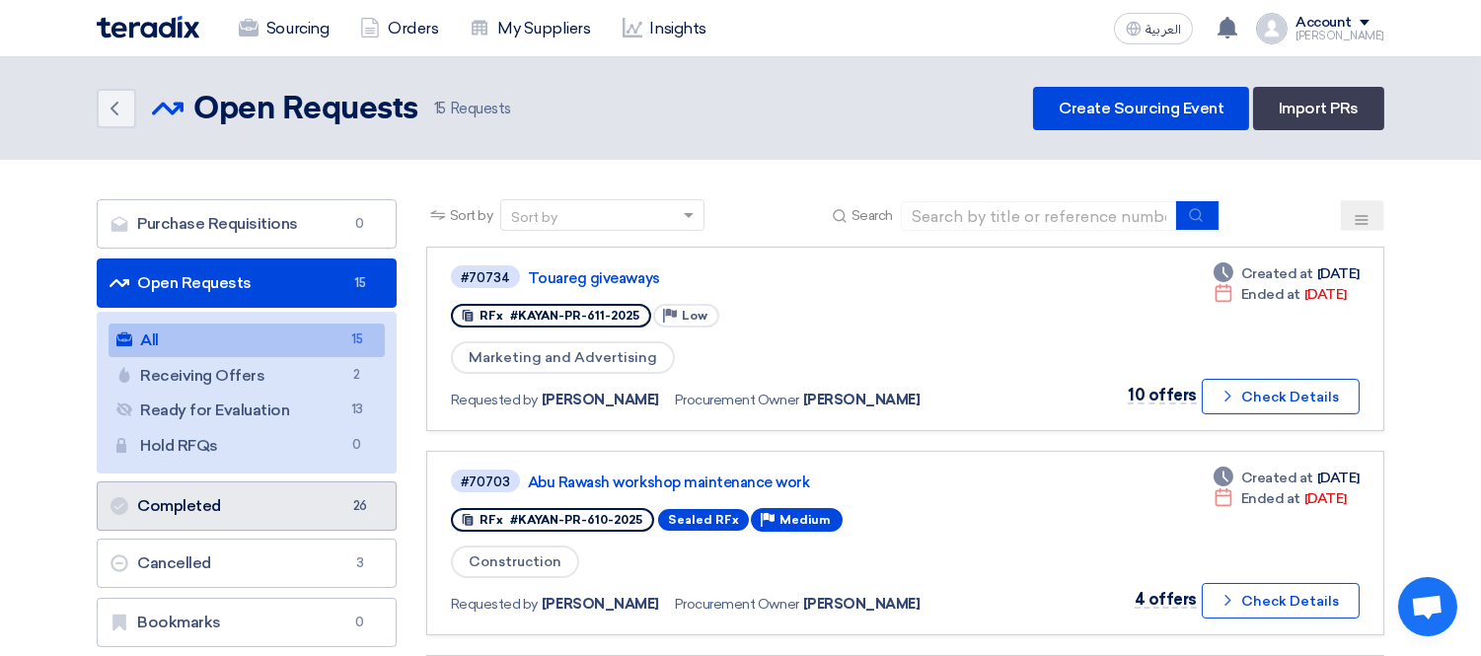
click at [217, 511] on link "Completed Completed 26" at bounding box center [247, 506] width 300 height 49
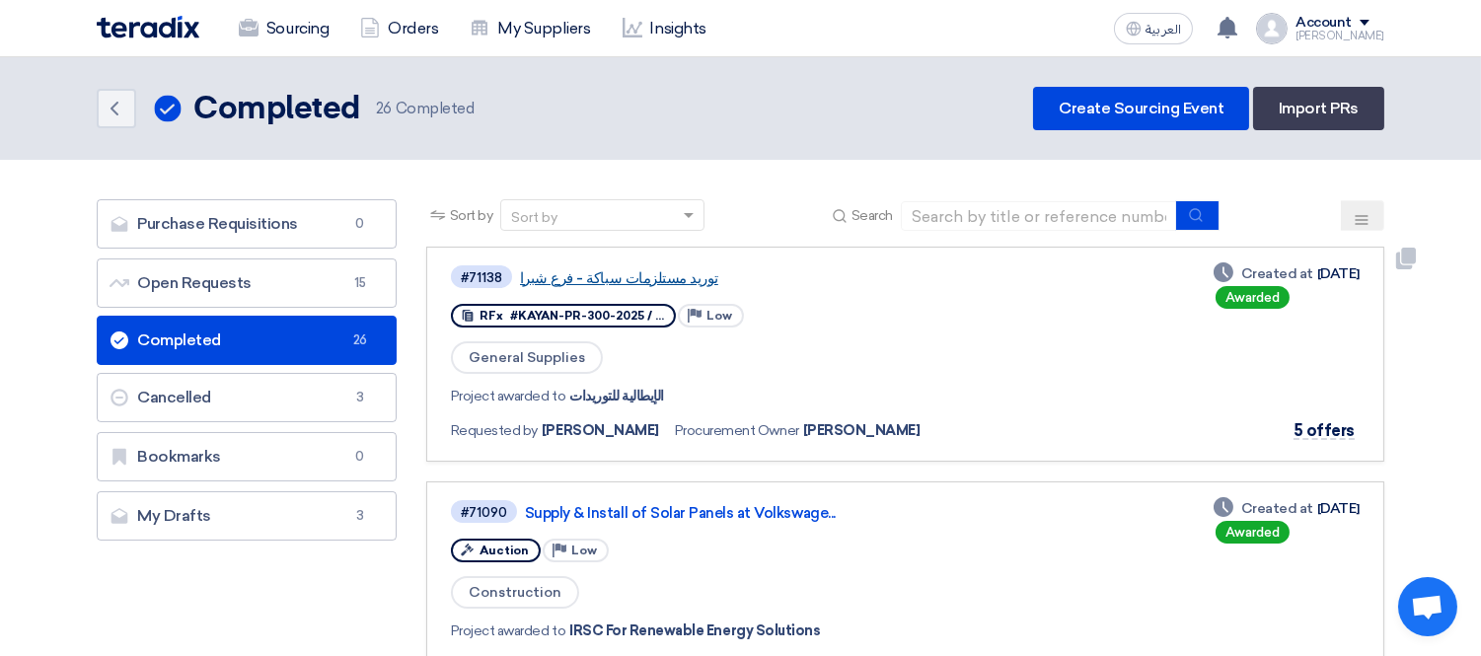
click at [657, 278] on link "توريد مستلزمات سباكة - فرع شبرا" at bounding box center [766, 278] width 493 height 18
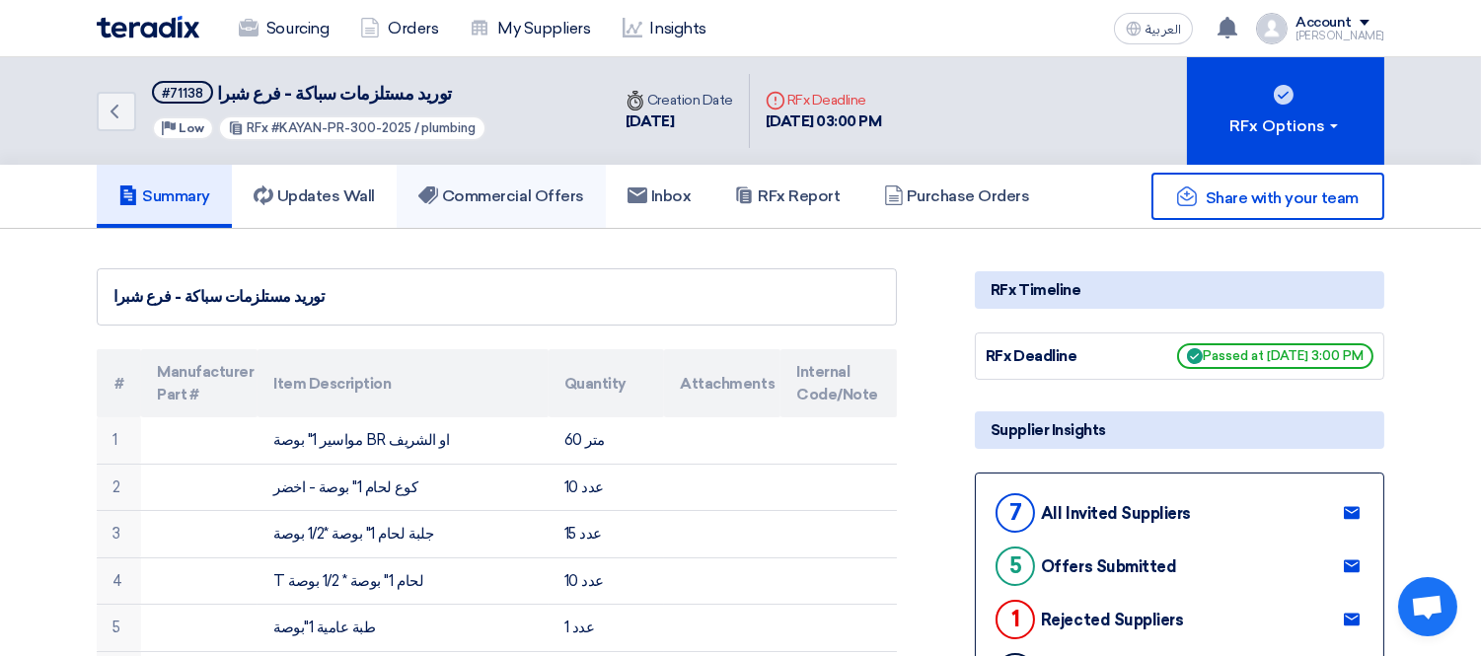
click at [451, 189] on h5 "Commercial Offers" at bounding box center [501, 197] width 166 height 20
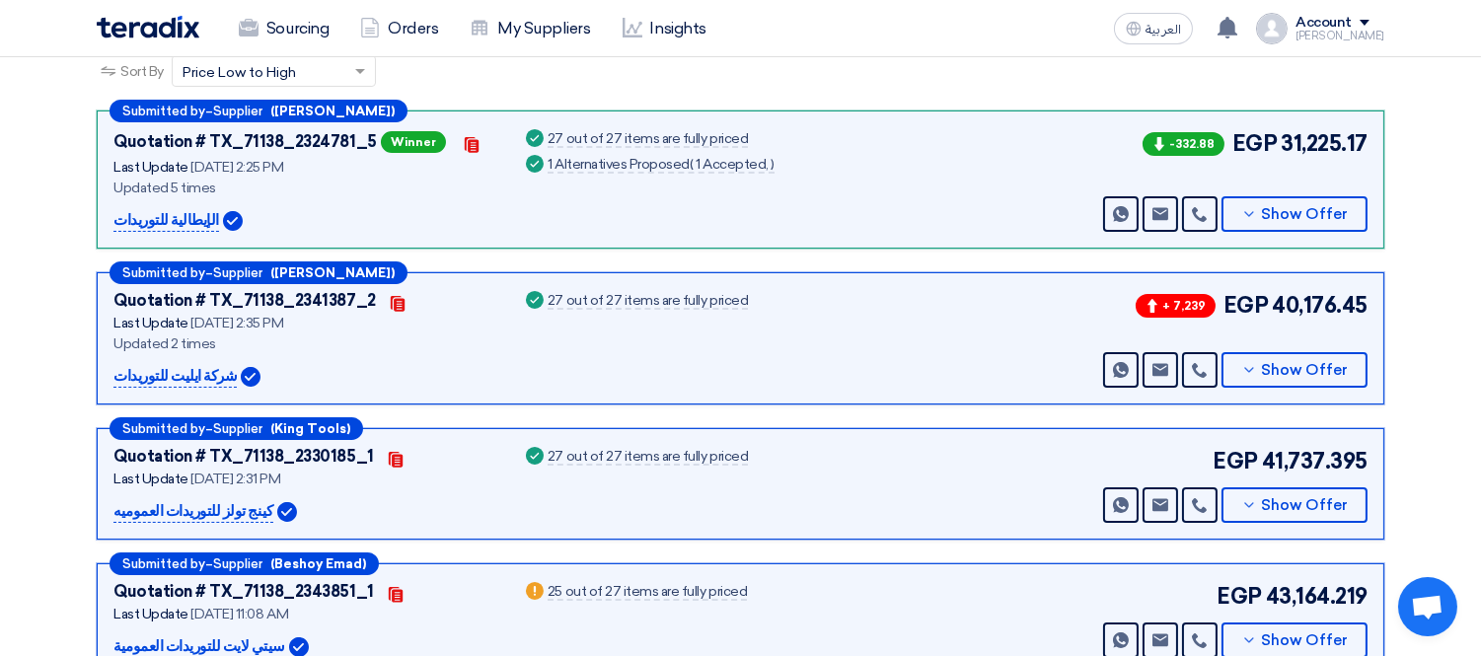
scroll to position [188, 0]
